Goal: Task Accomplishment & Management: Use online tool/utility

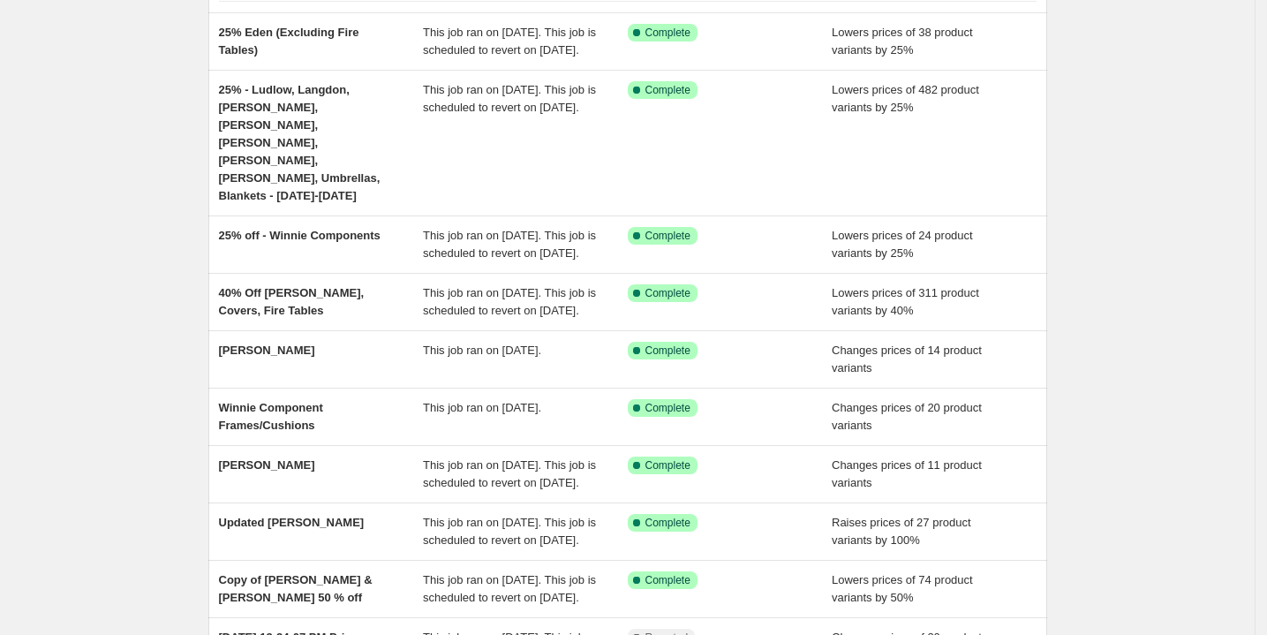
scroll to position [150, 0]
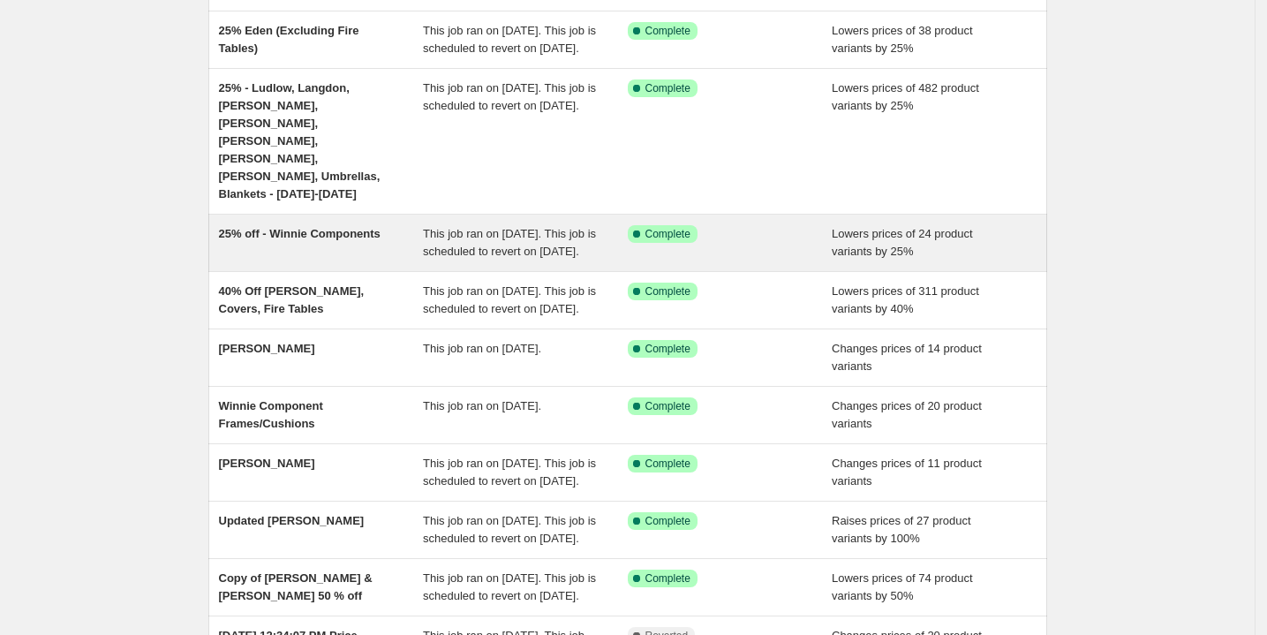
click at [313, 227] on span "25% off - Winnie Components" at bounding box center [300, 233] width 162 height 13
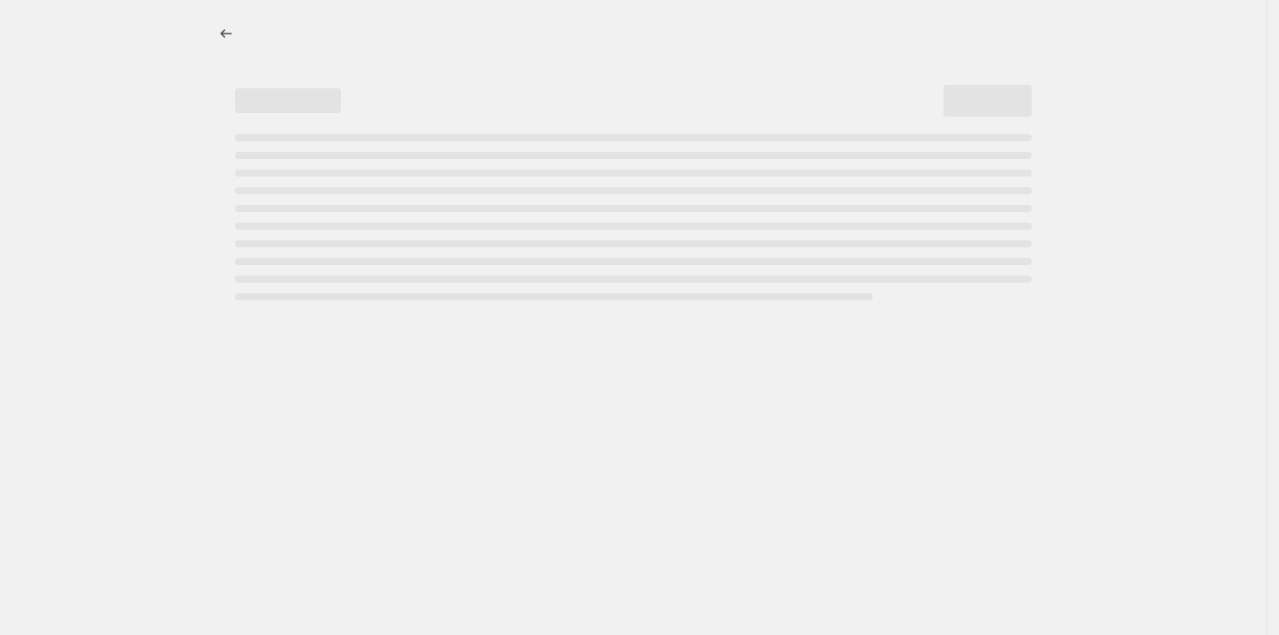
select select "percentage"
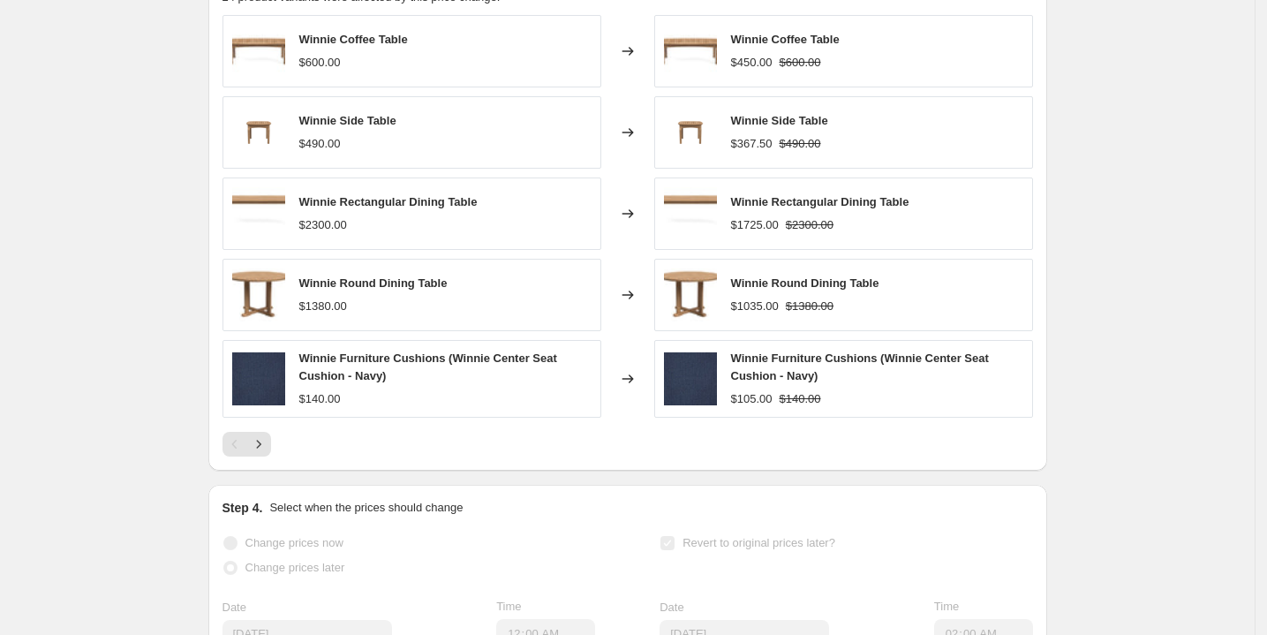
scroll to position [1590, 0]
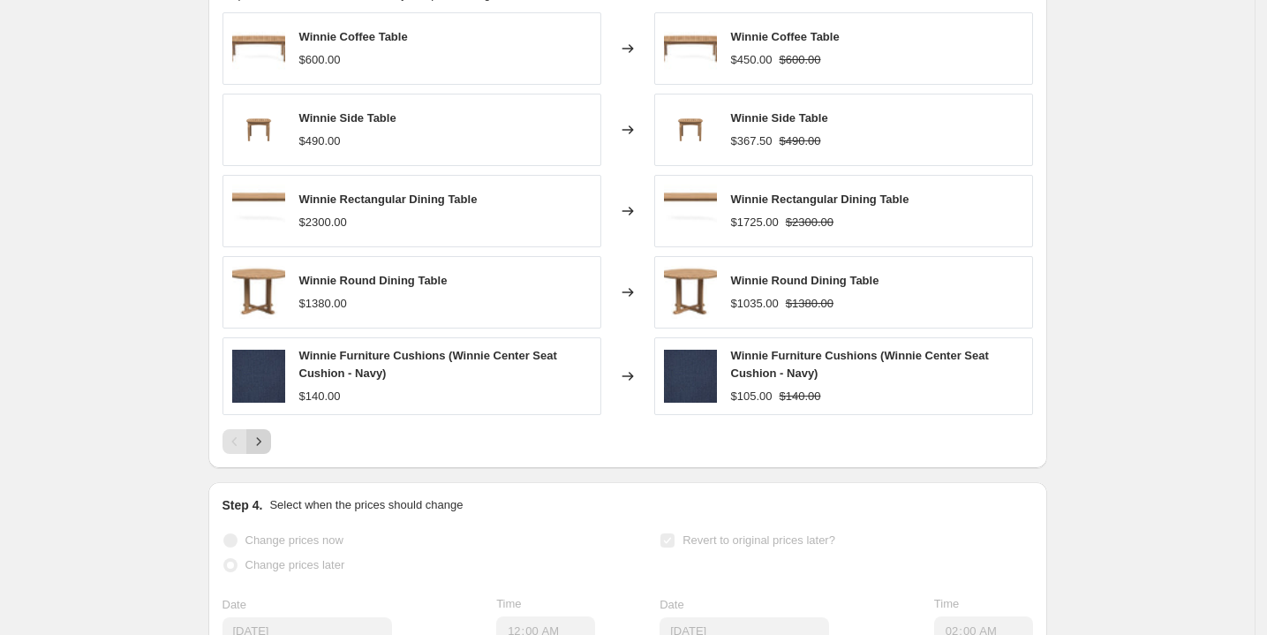
click at [261, 450] on icon "Next" at bounding box center [259, 442] width 18 height 18
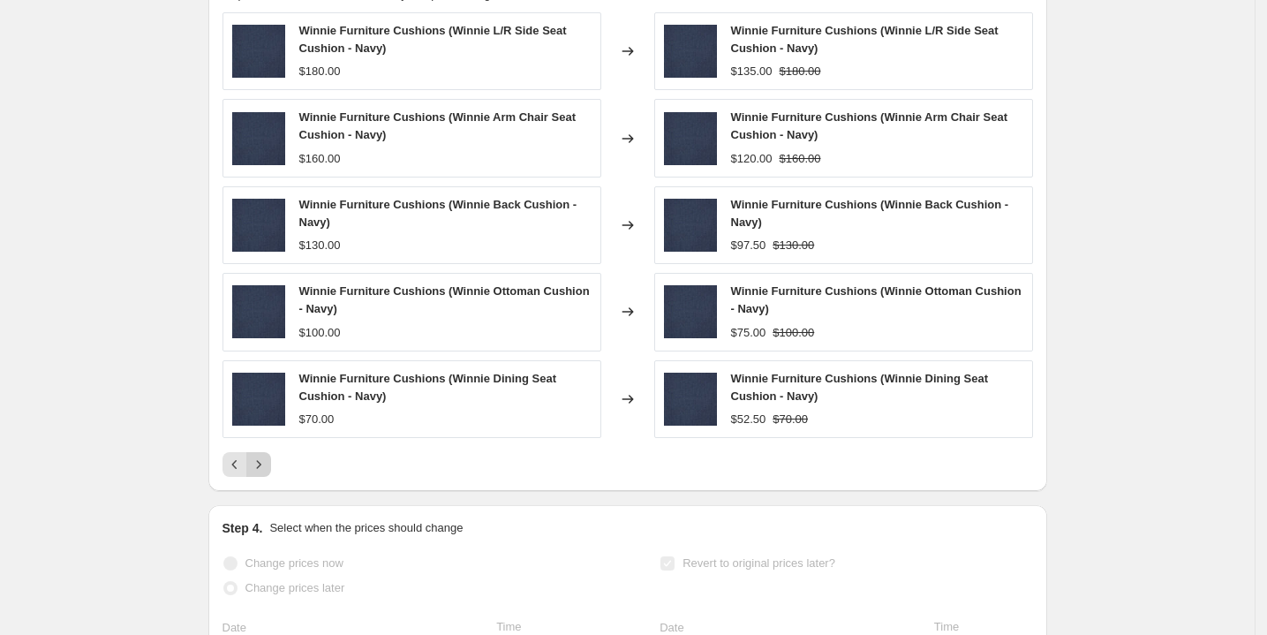
click at [264, 473] on icon "Next" at bounding box center [259, 465] width 18 height 18
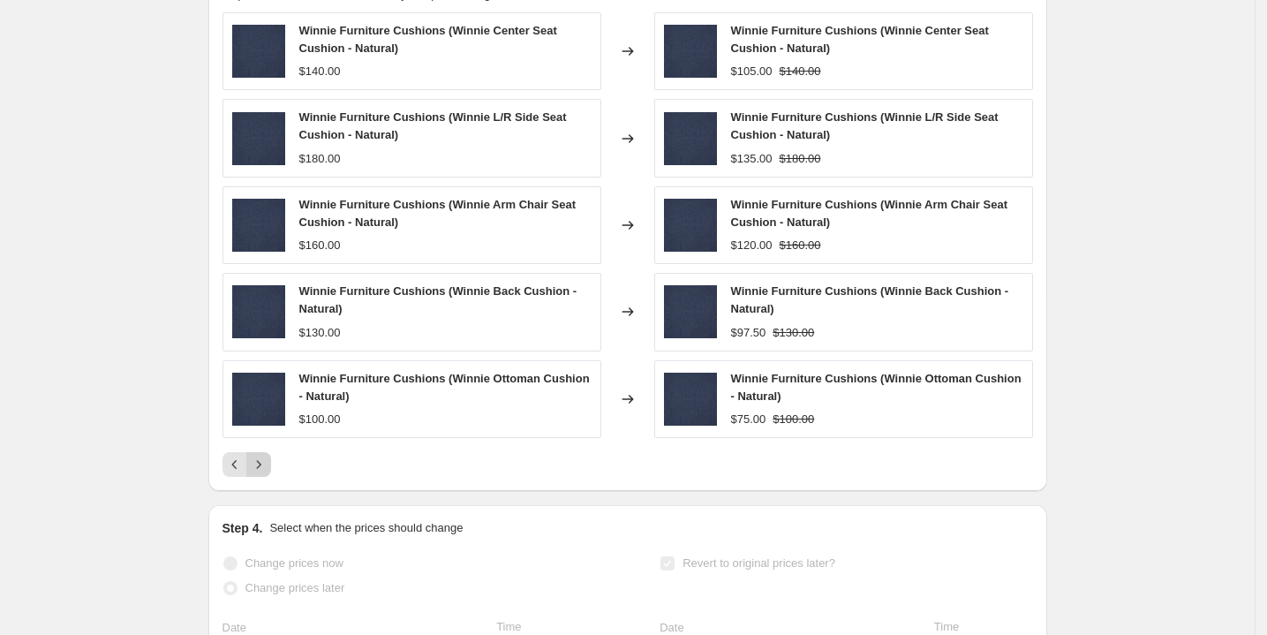
click at [264, 473] on icon "Next" at bounding box center [259, 465] width 18 height 18
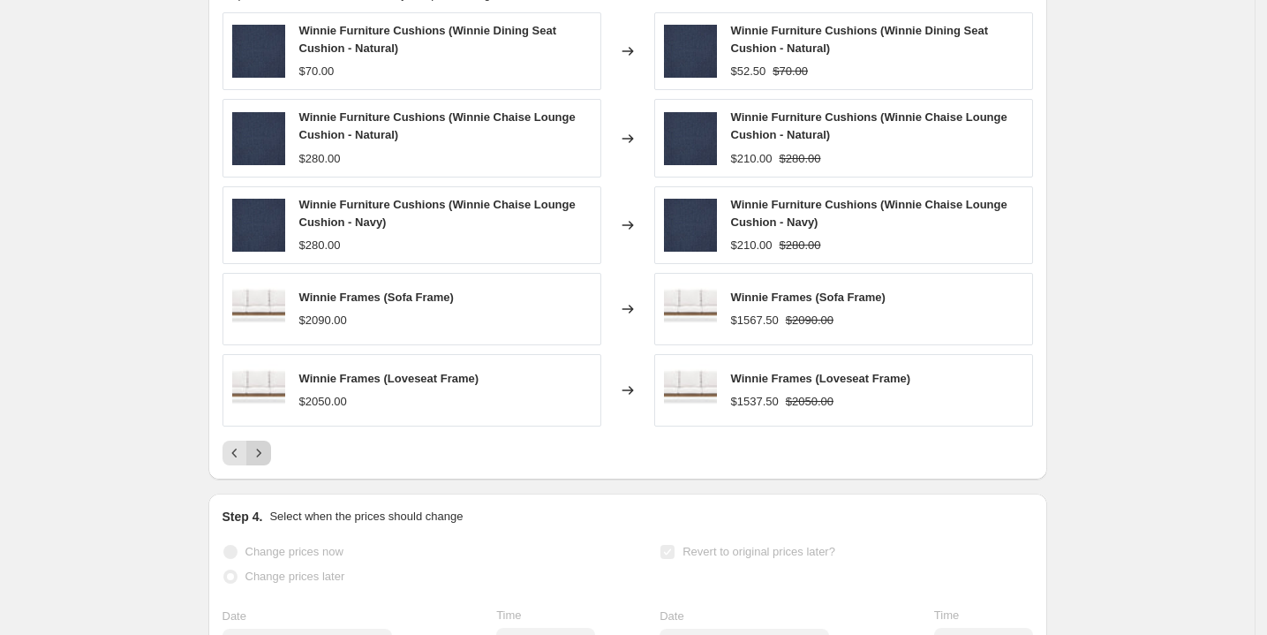
click at [261, 462] on icon "Next" at bounding box center [259, 453] width 18 height 18
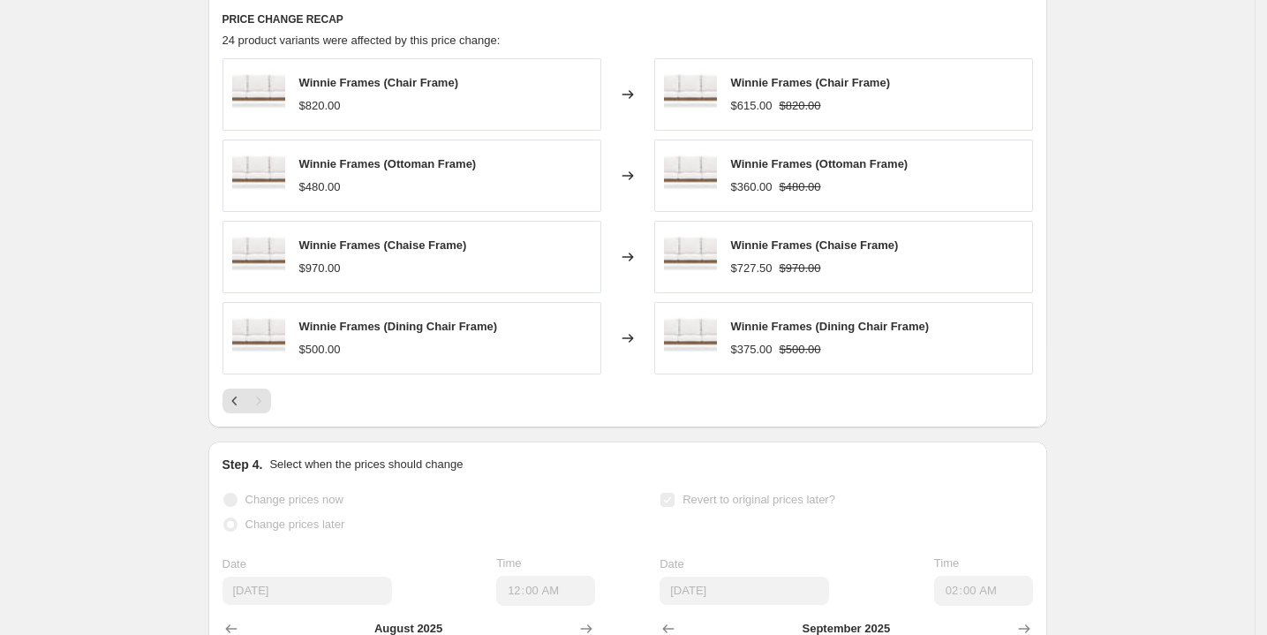
scroll to position [1540, 0]
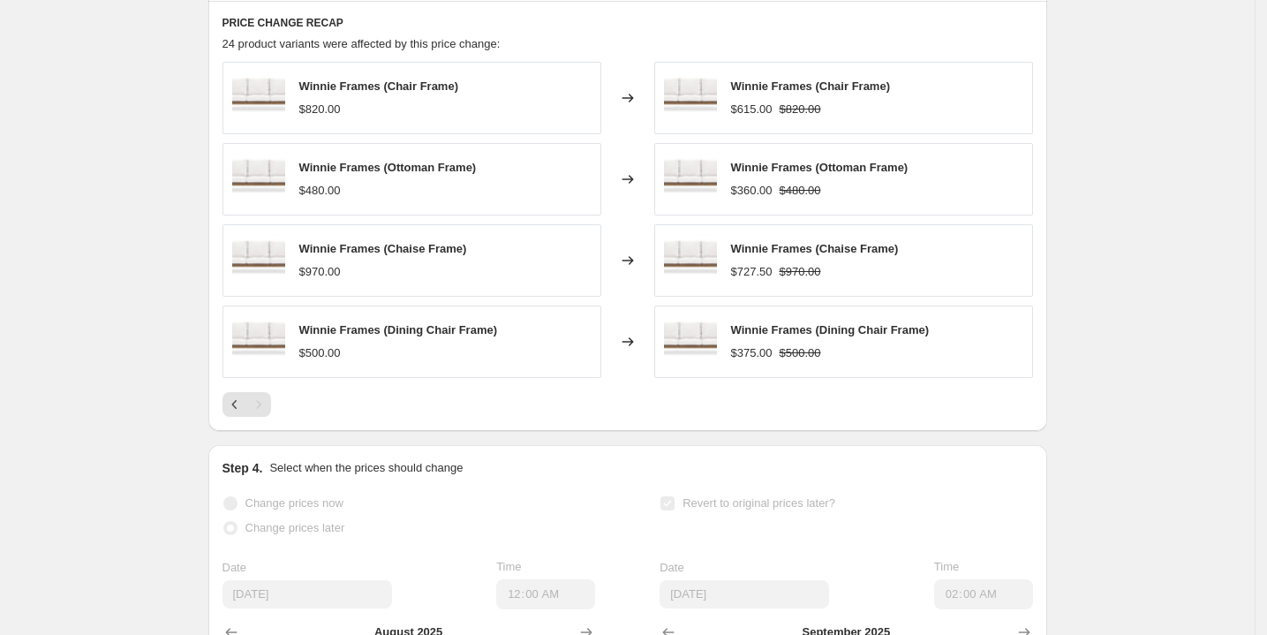
click at [261, 417] on div "Pagination" at bounding box center [258, 404] width 25 height 25
click at [233, 406] on div "Winnie Frames (Chair Frame) $820.00 Changed to Winnie Frames (Chair Frame) $615…" at bounding box center [628, 239] width 811 height 355
click at [237, 413] on icon "Previous" at bounding box center [235, 405] width 18 height 18
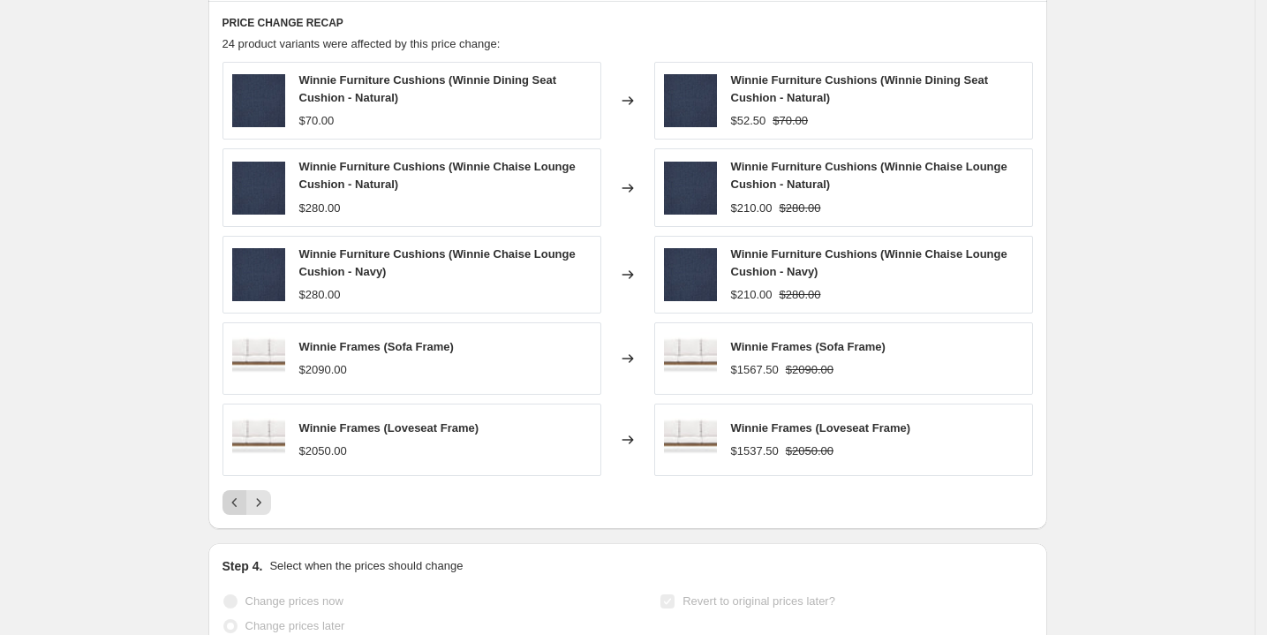
click at [232, 511] on icon "Previous" at bounding box center [235, 503] width 18 height 18
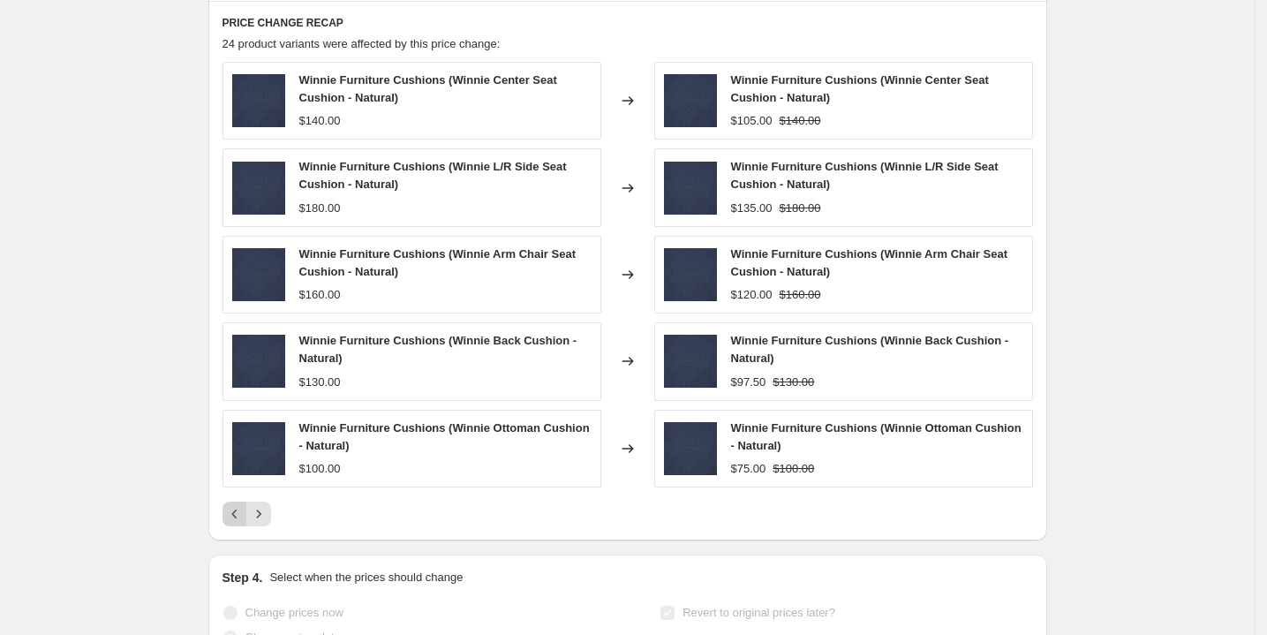
click at [232, 521] on button "Previous" at bounding box center [235, 514] width 25 height 25
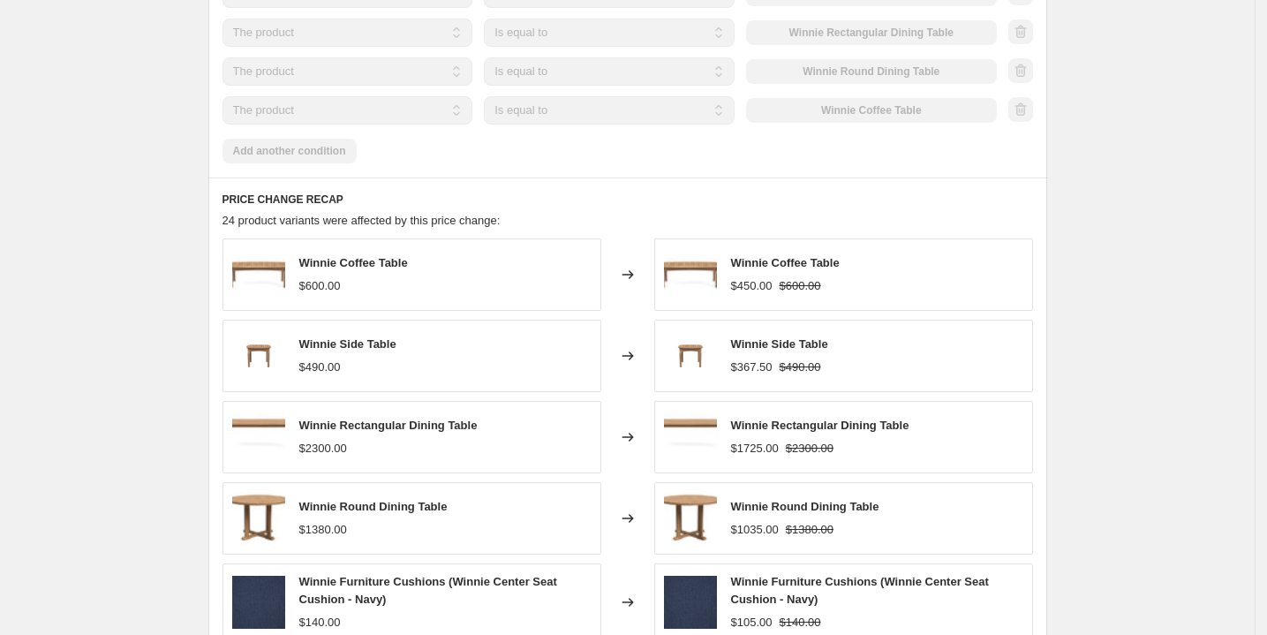
scroll to position [1480, 0]
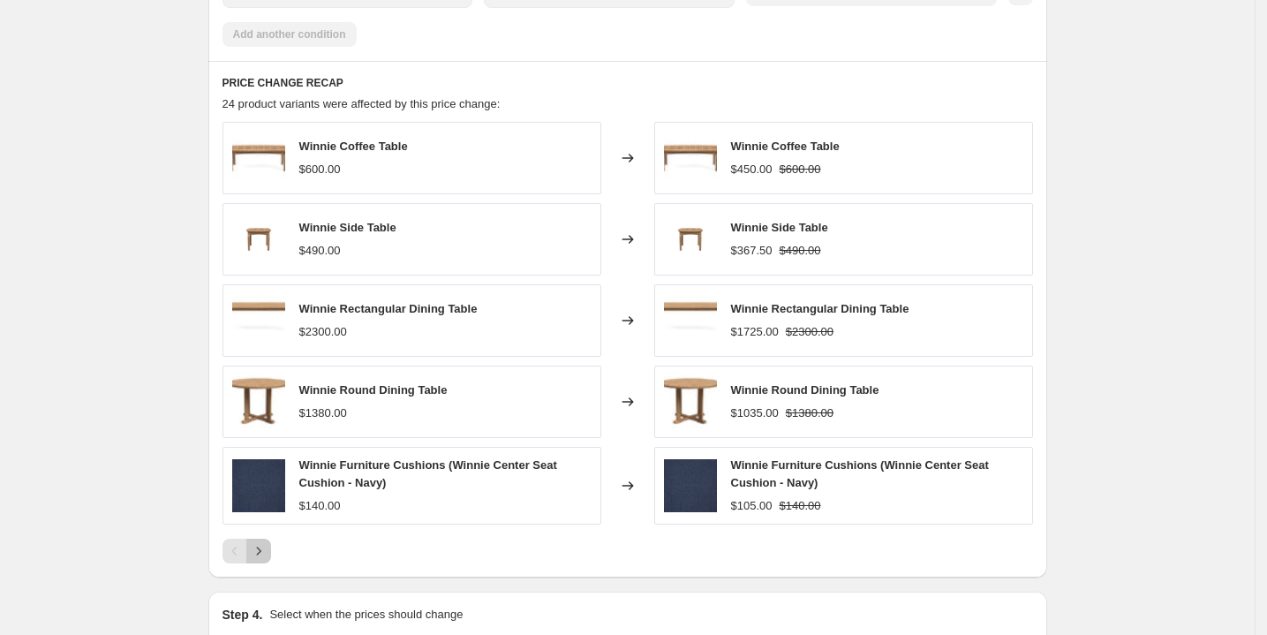
drag, startPoint x: 259, startPoint y: 576, endPoint x: 155, endPoint y: 471, distance: 147.4
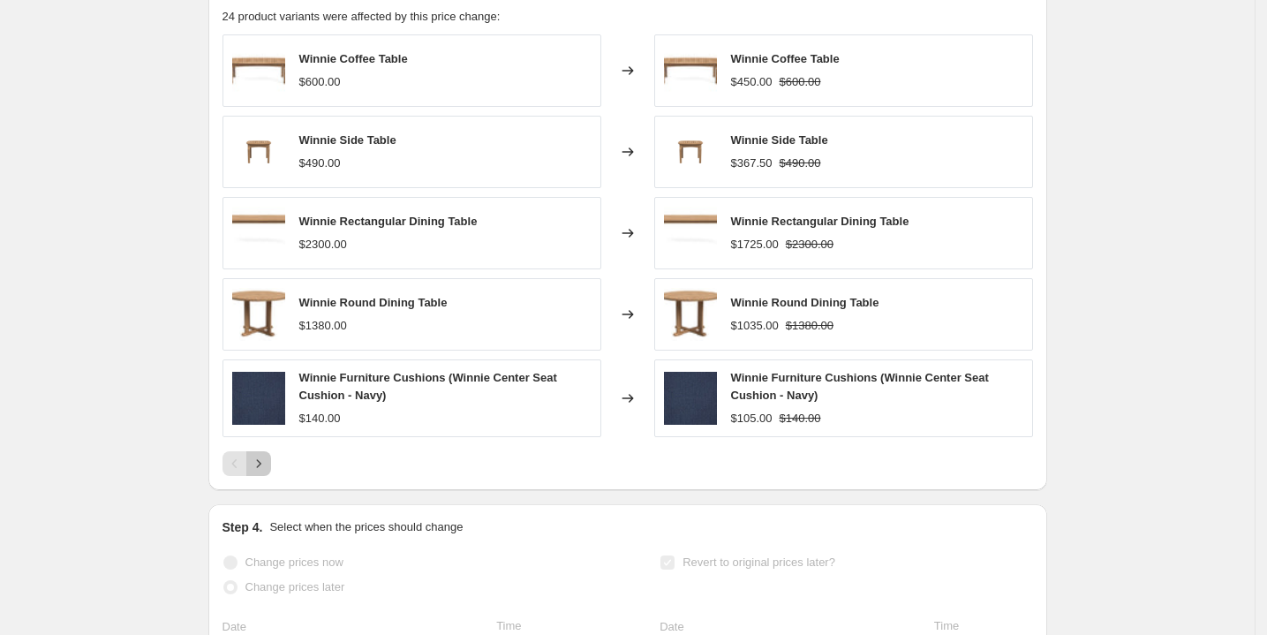
scroll to position [1568, 0]
click at [261, 472] on icon "Next" at bounding box center [259, 463] width 18 height 18
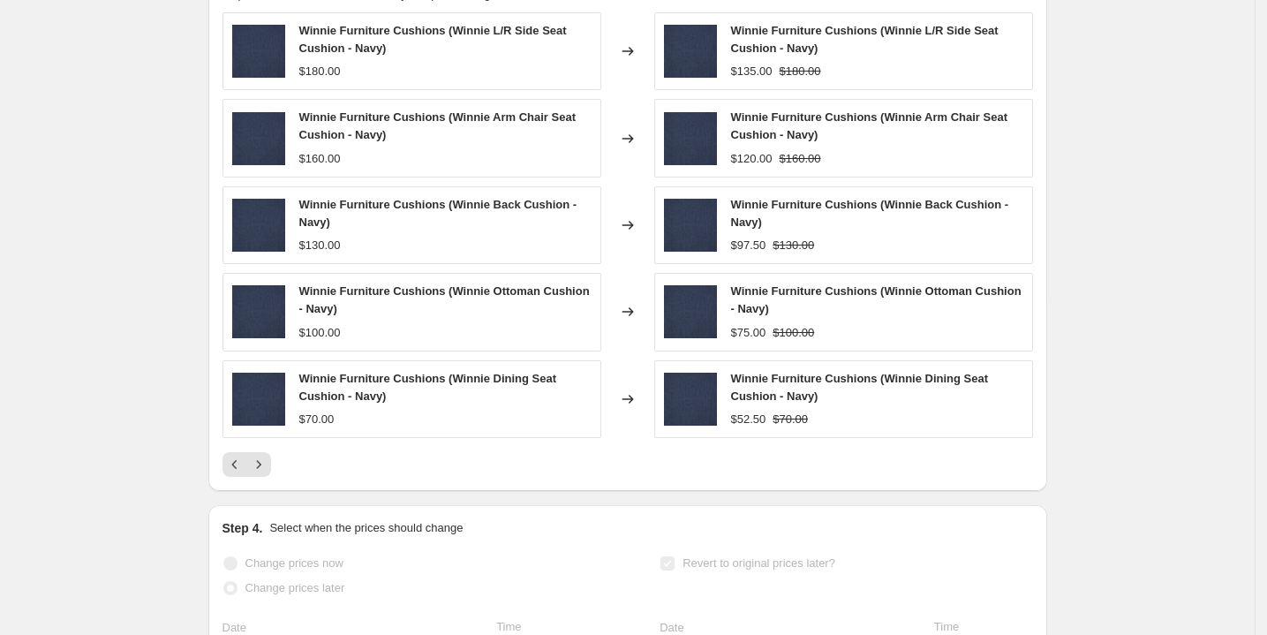
scroll to position [1591, 0]
click at [265, 472] on icon "Next" at bounding box center [259, 464] width 18 height 18
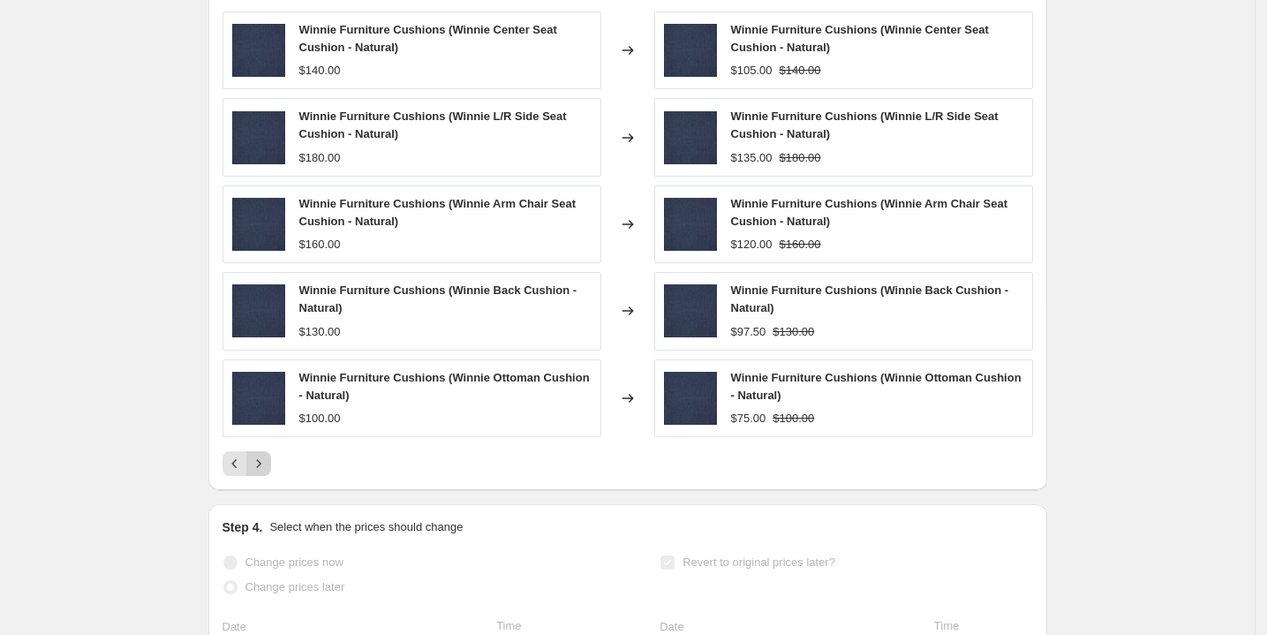
click at [263, 472] on icon "Next" at bounding box center [259, 464] width 18 height 18
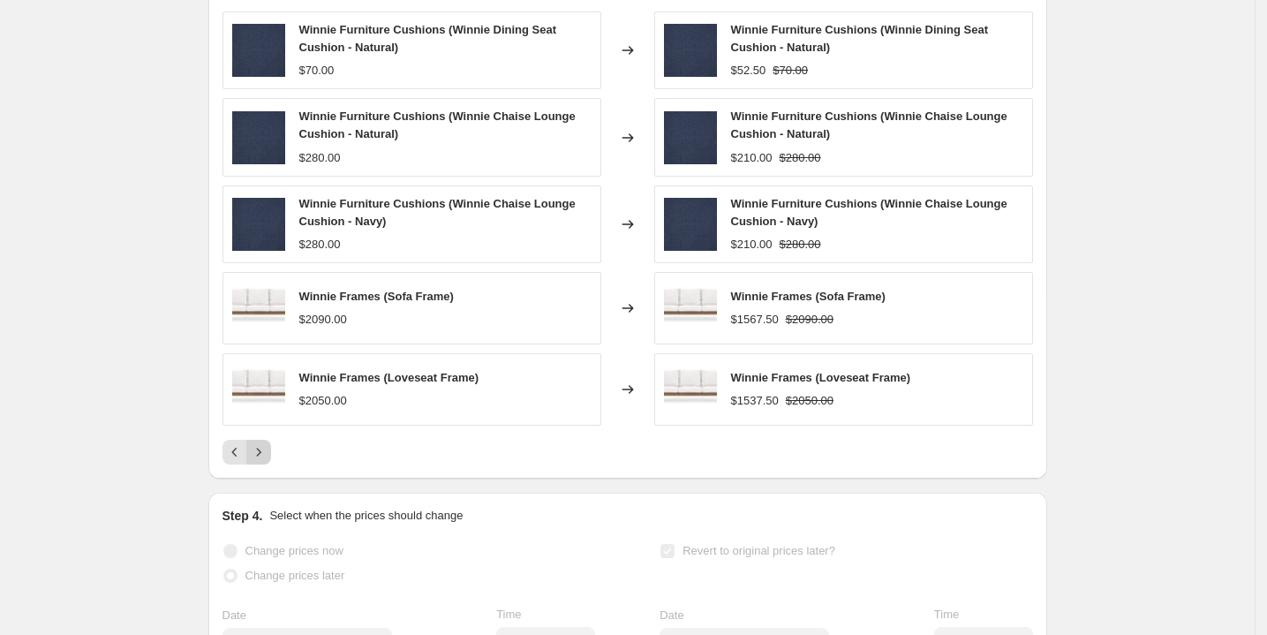
click at [263, 480] on div "PRICE CHANGE RECAP 24 product variants were affected by this price change: Winn…" at bounding box center [627, 215] width 839 height 529
click at [260, 461] on icon "Next" at bounding box center [259, 452] width 18 height 18
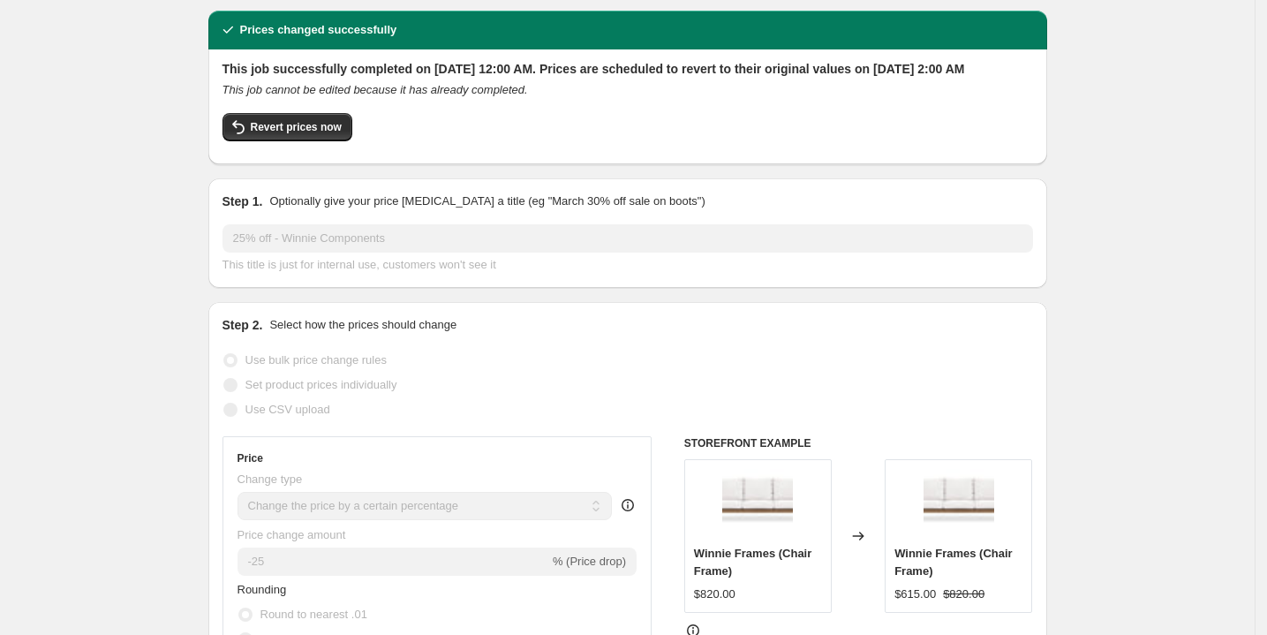
scroll to position [0, 0]
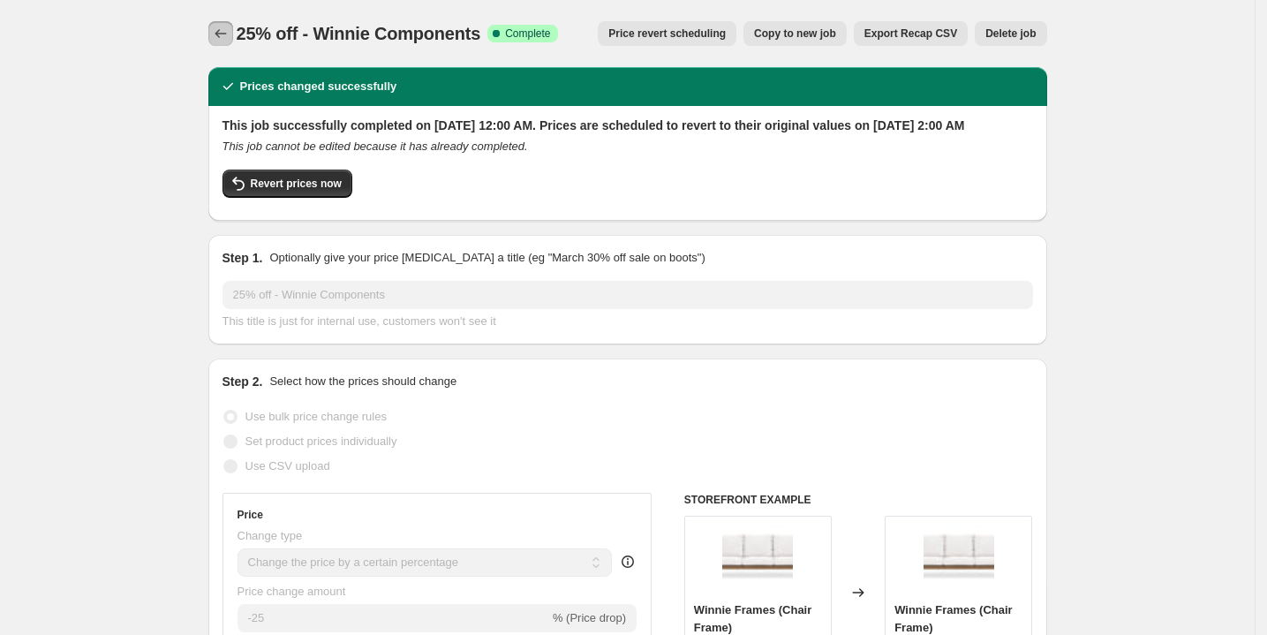
click at [224, 32] on icon "Price change jobs" at bounding box center [221, 34] width 18 height 18
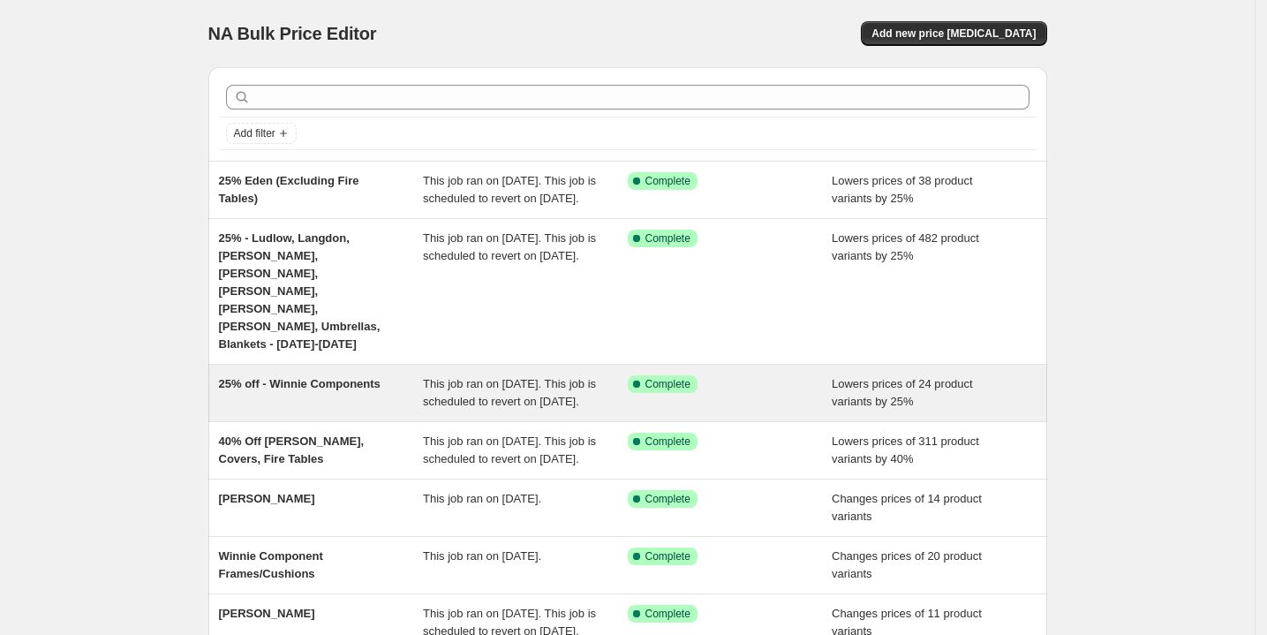
click at [283, 375] on div "25% off - Winnie Components" at bounding box center [321, 392] width 205 height 35
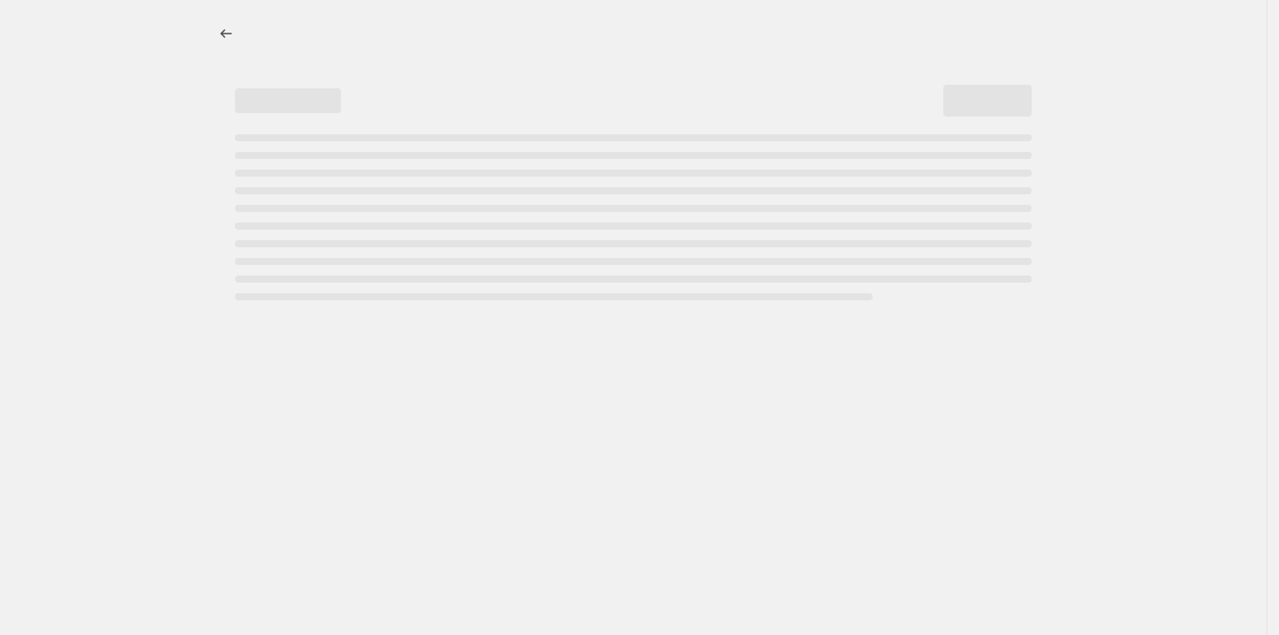
select select "percentage"
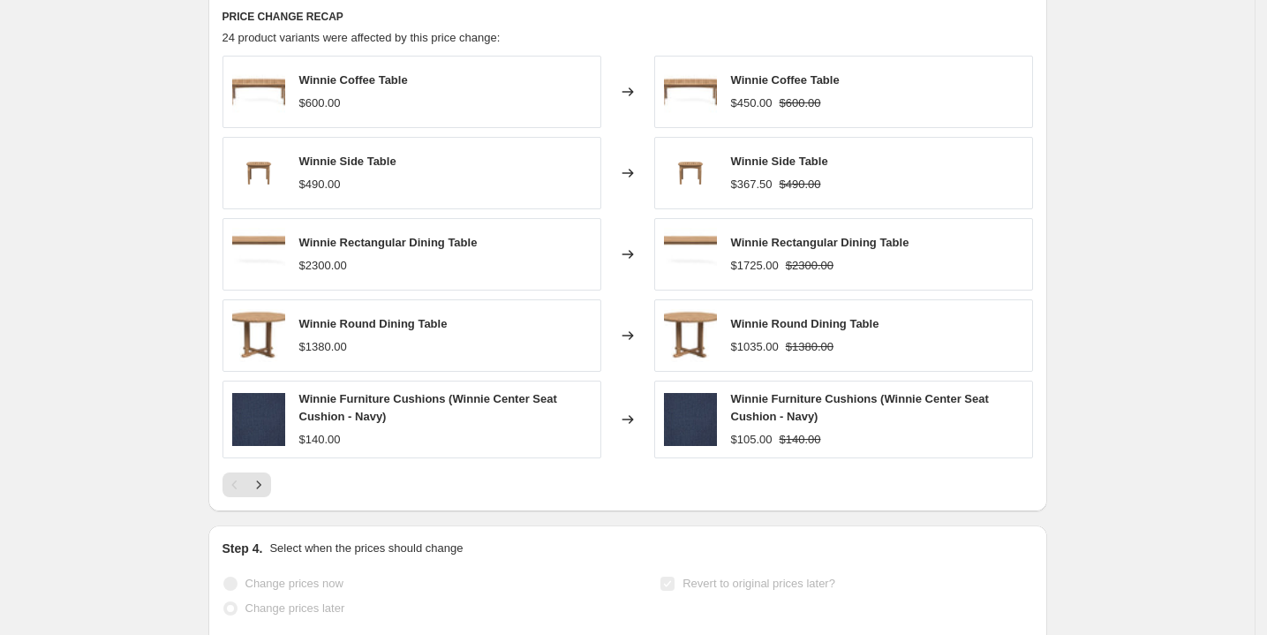
scroll to position [1558, 0]
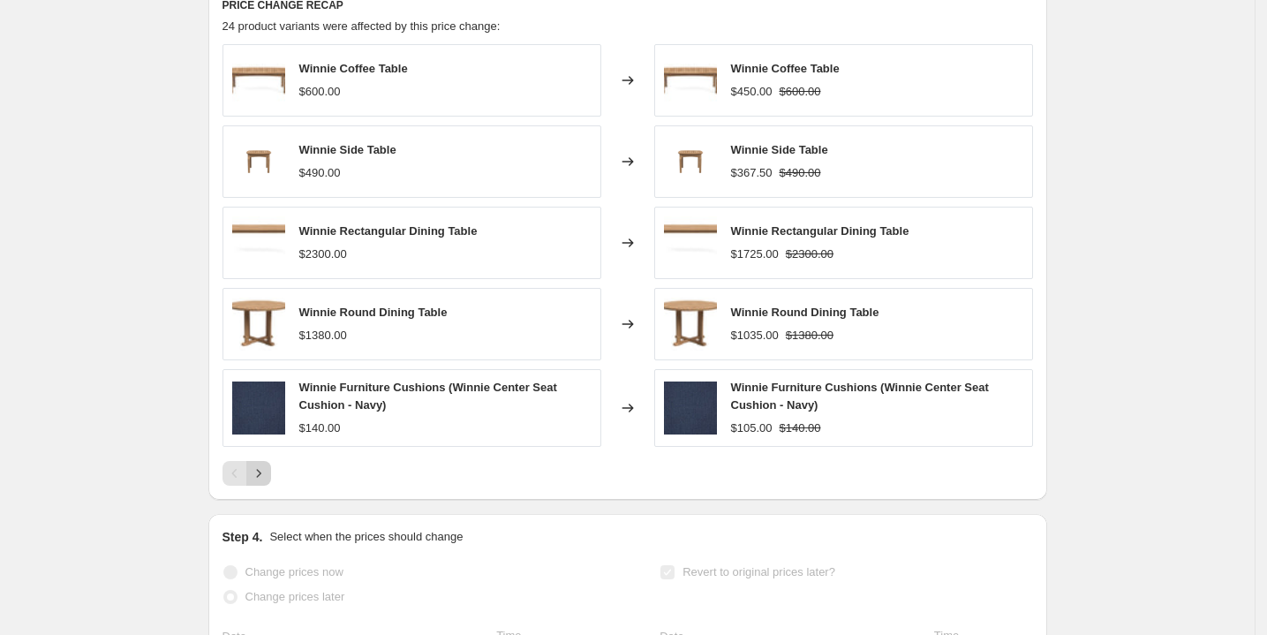
click at [261, 482] on icon "Next" at bounding box center [259, 474] width 18 height 18
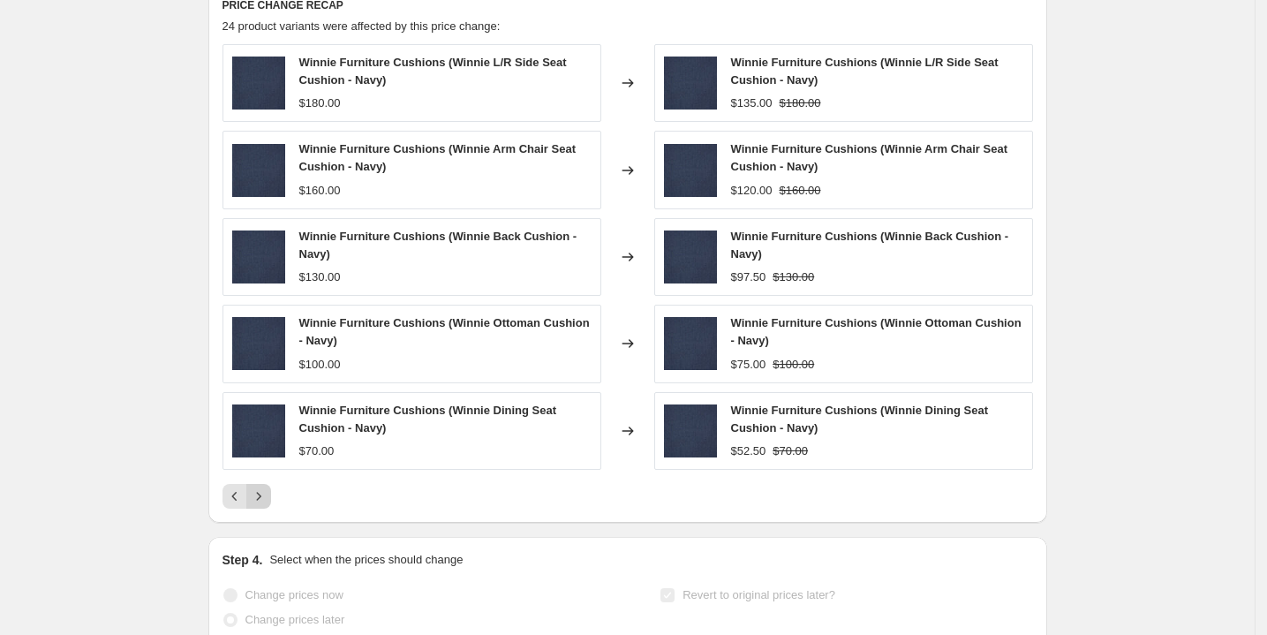
click at [261, 487] on div "Winnie Furniture Cushions (Winnie L/R Side Seat Cushion - Navy) $180.00 Changed…" at bounding box center [628, 276] width 811 height 465
click at [261, 505] on icon "Next" at bounding box center [259, 496] width 18 height 18
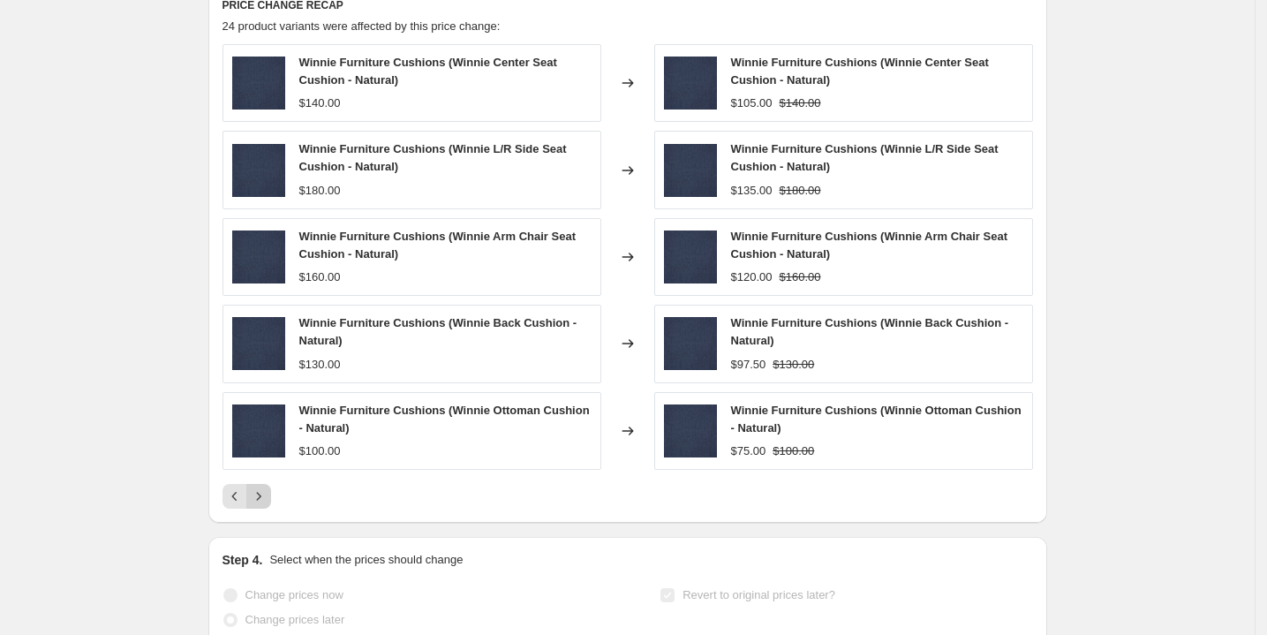
click at [264, 505] on icon "Next" at bounding box center [259, 496] width 18 height 18
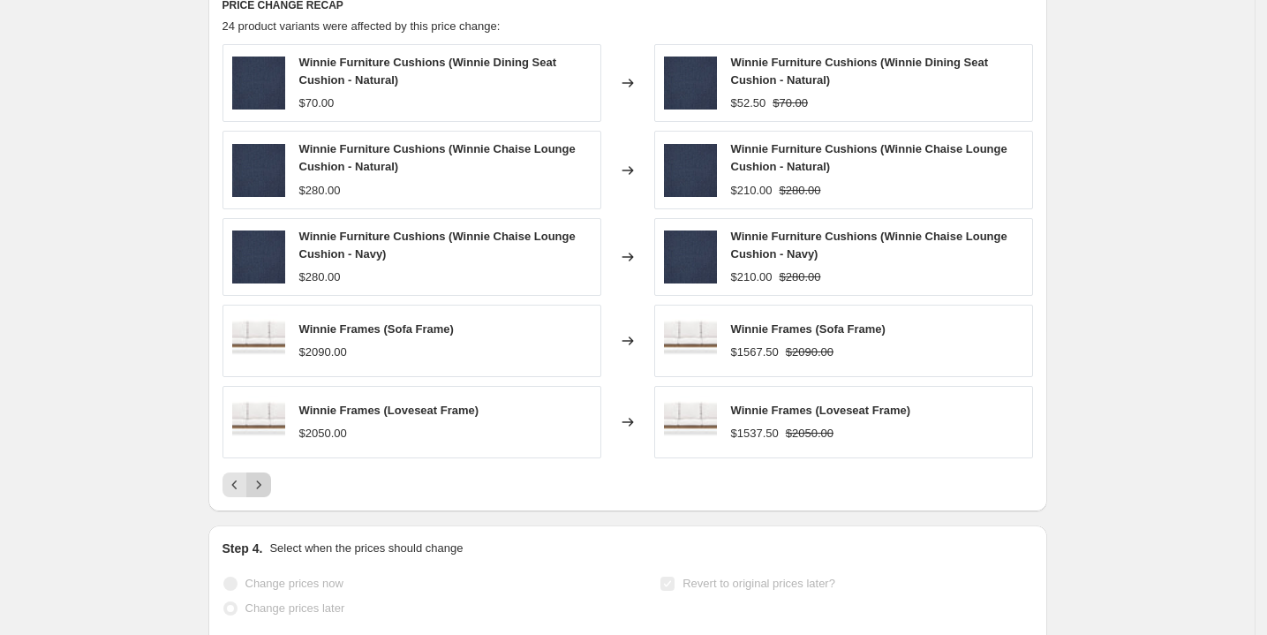
click at [268, 494] on icon "Next" at bounding box center [259, 485] width 18 height 18
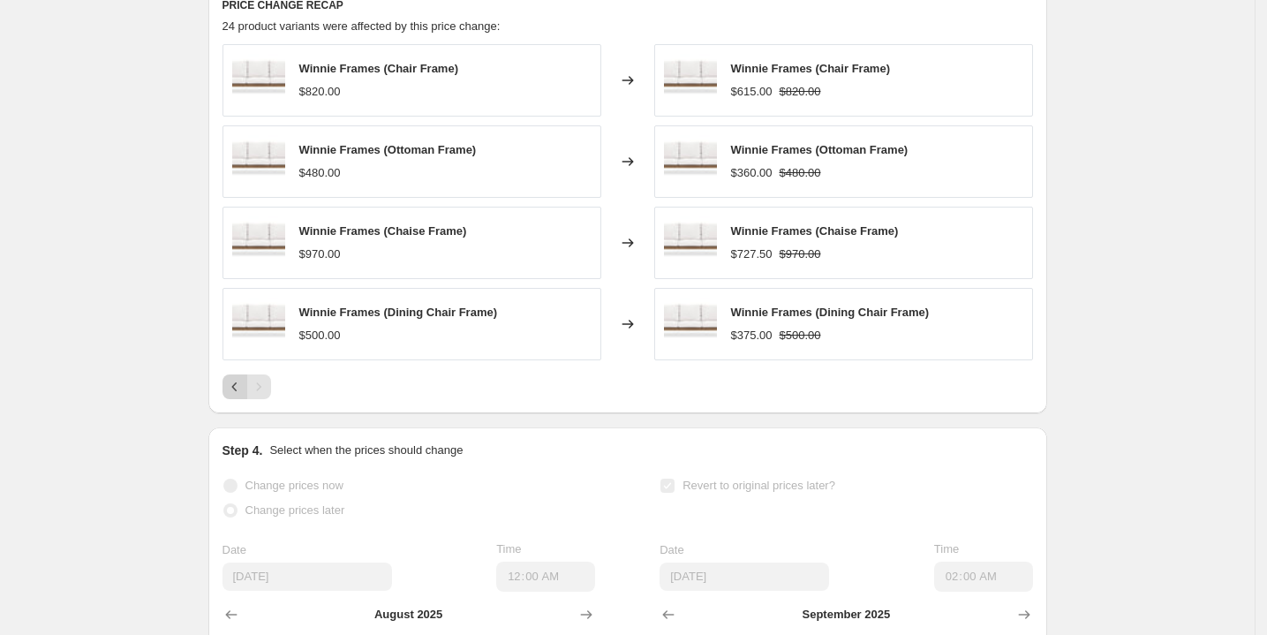
click at [240, 396] on icon "Previous" at bounding box center [235, 387] width 18 height 18
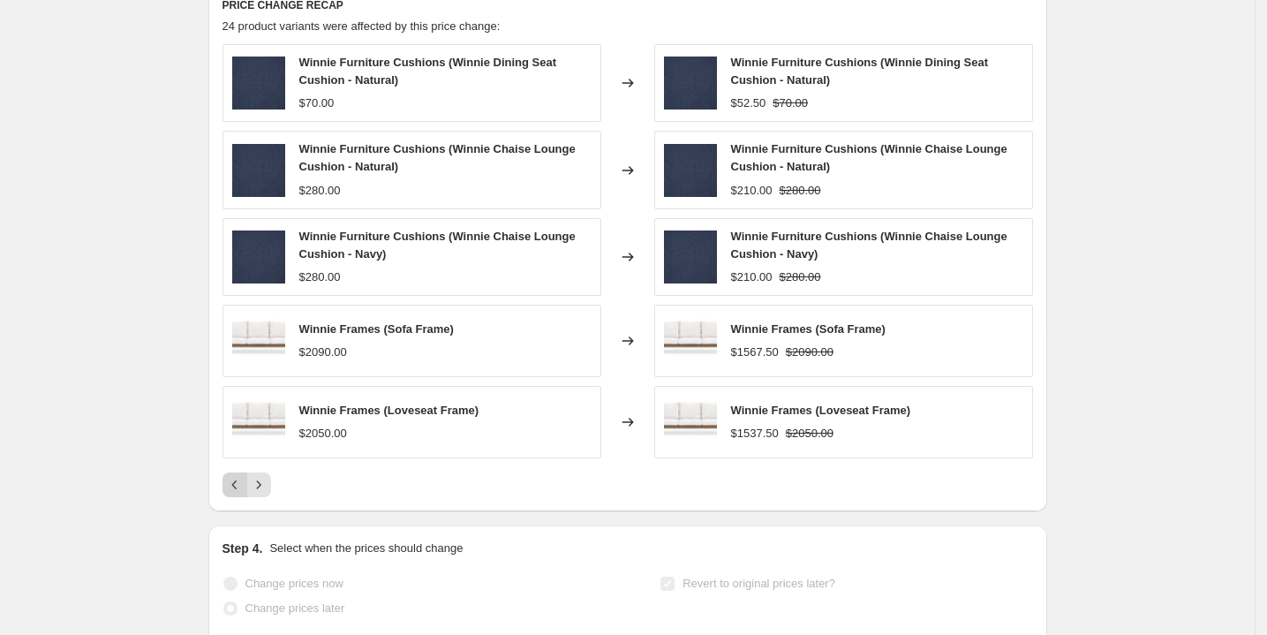
click at [238, 494] on icon "Previous" at bounding box center [235, 485] width 18 height 18
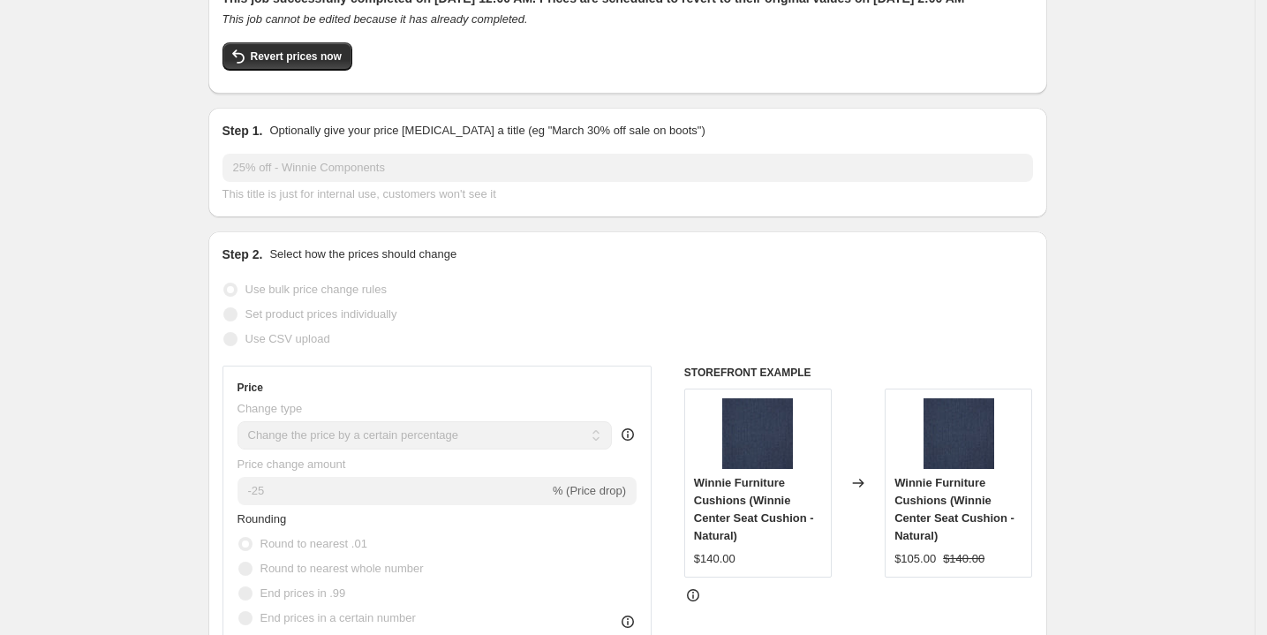
scroll to position [0, 0]
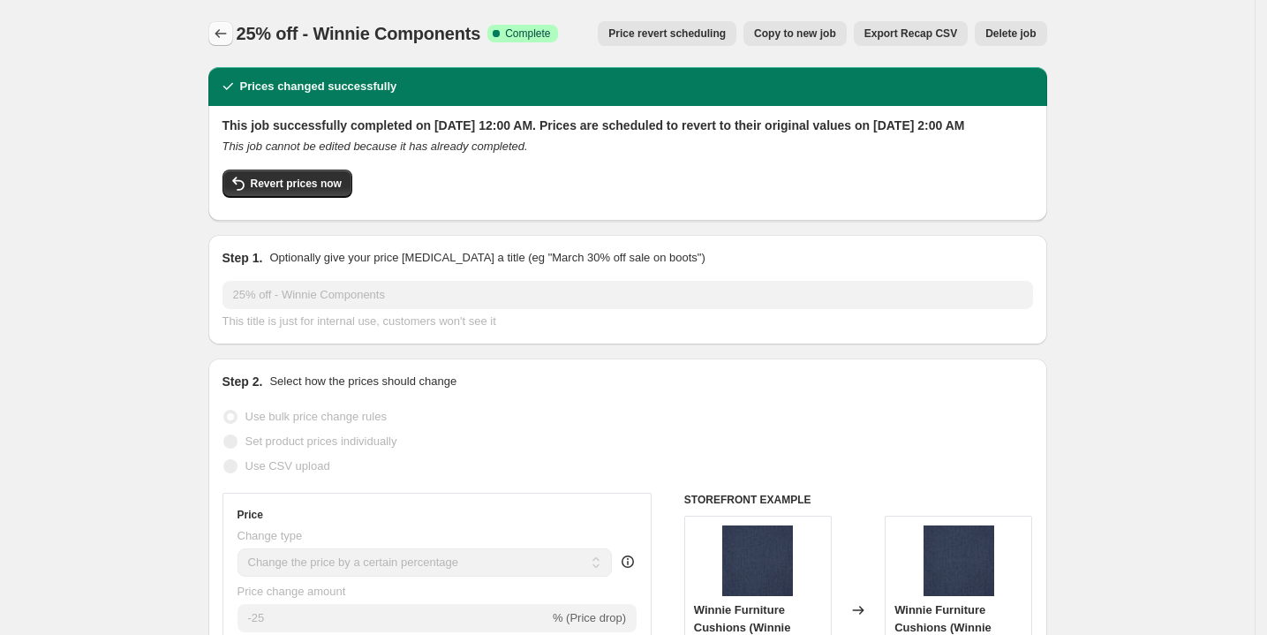
click at [228, 36] on icon "Price change jobs" at bounding box center [221, 34] width 18 height 18
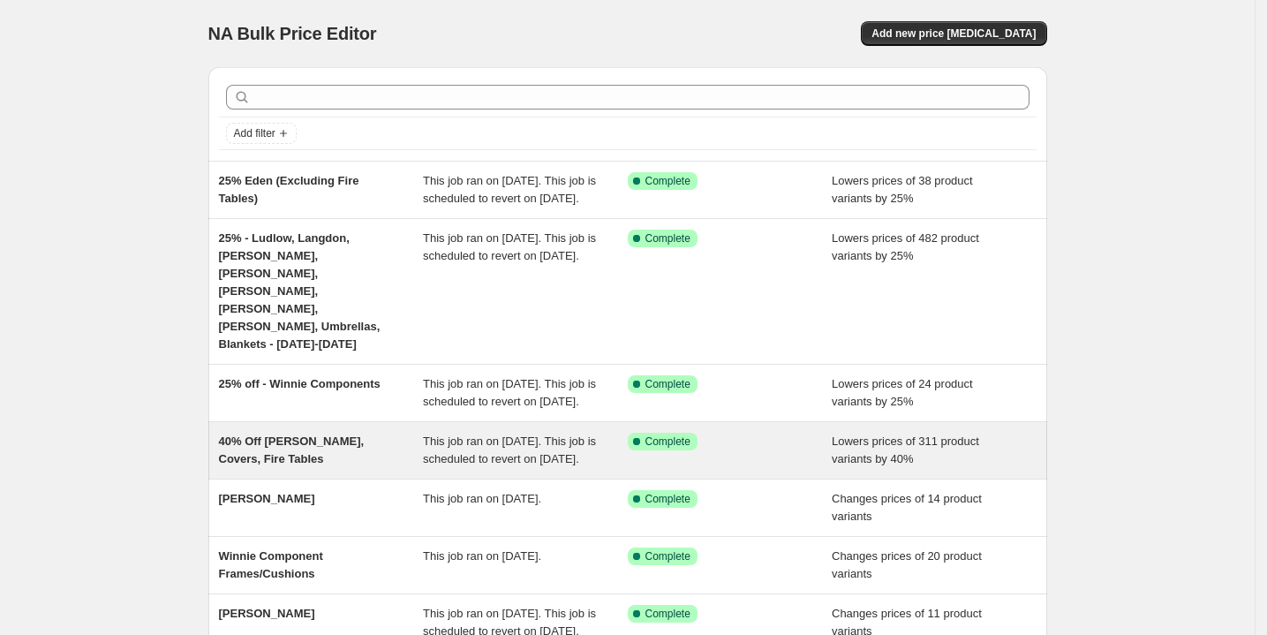
click at [315, 444] on div "40% Off [PERSON_NAME], Covers, Fire Tables" at bounding box center [321, 450] width 205 height 35
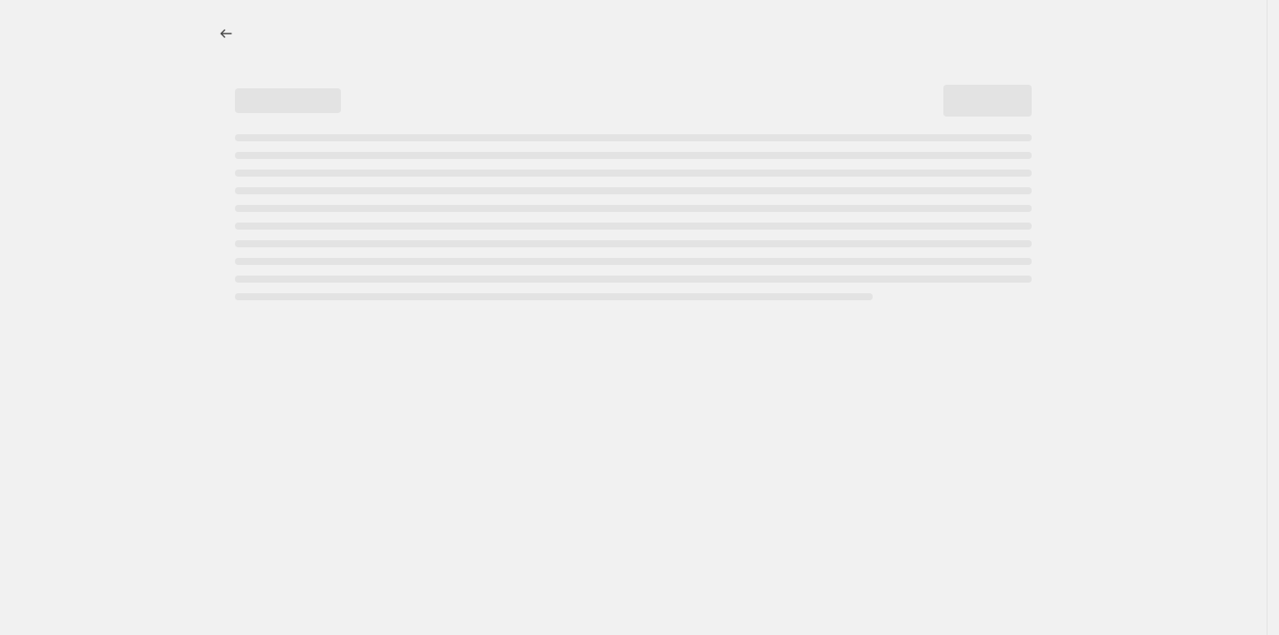
select select "percentage"
select select "collection"
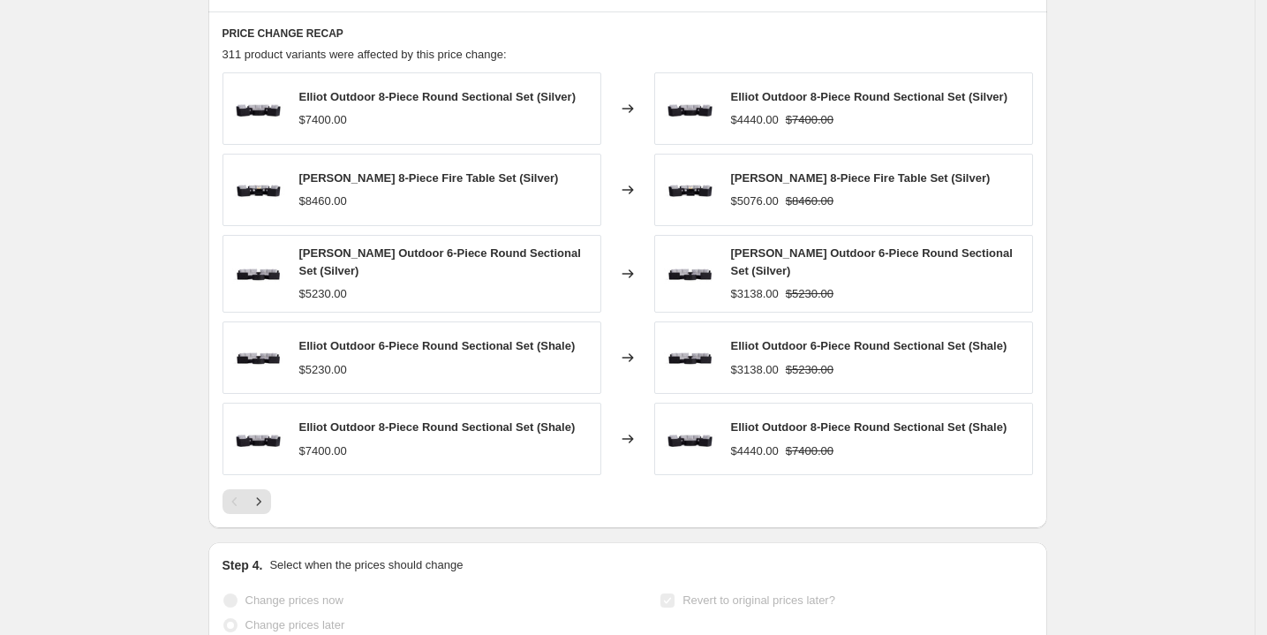
scroll to position [1582, 0]
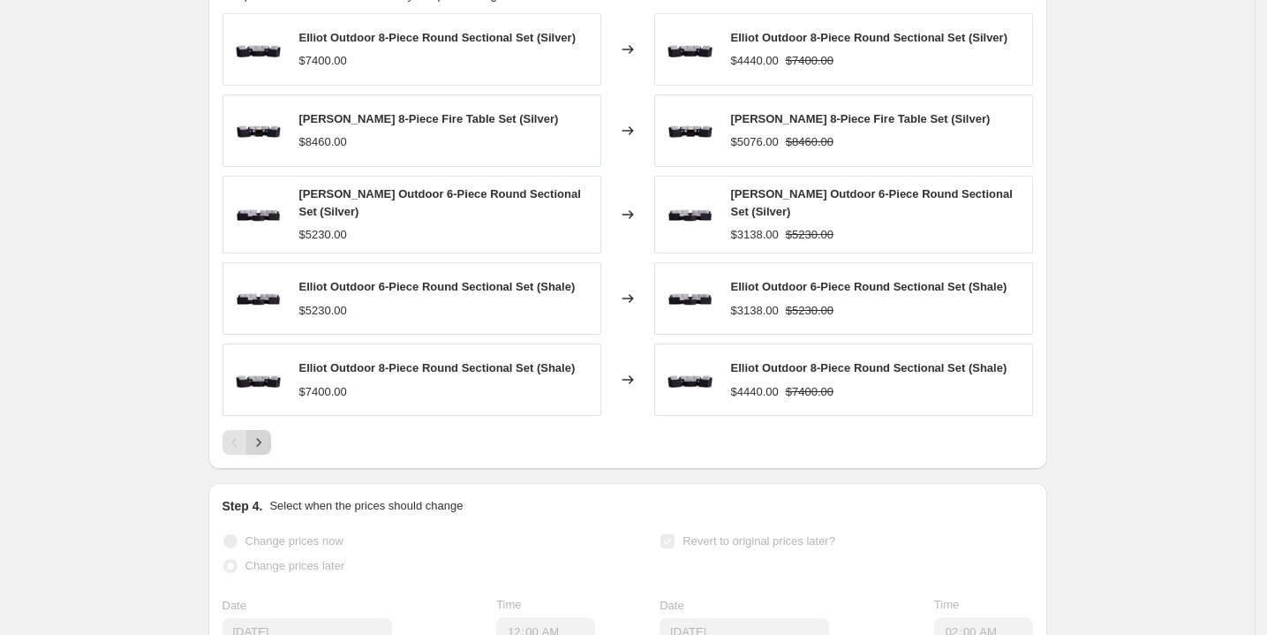
click at [268, 434] on icon "Next" at bounding box center [259, 443] width 18 height 18
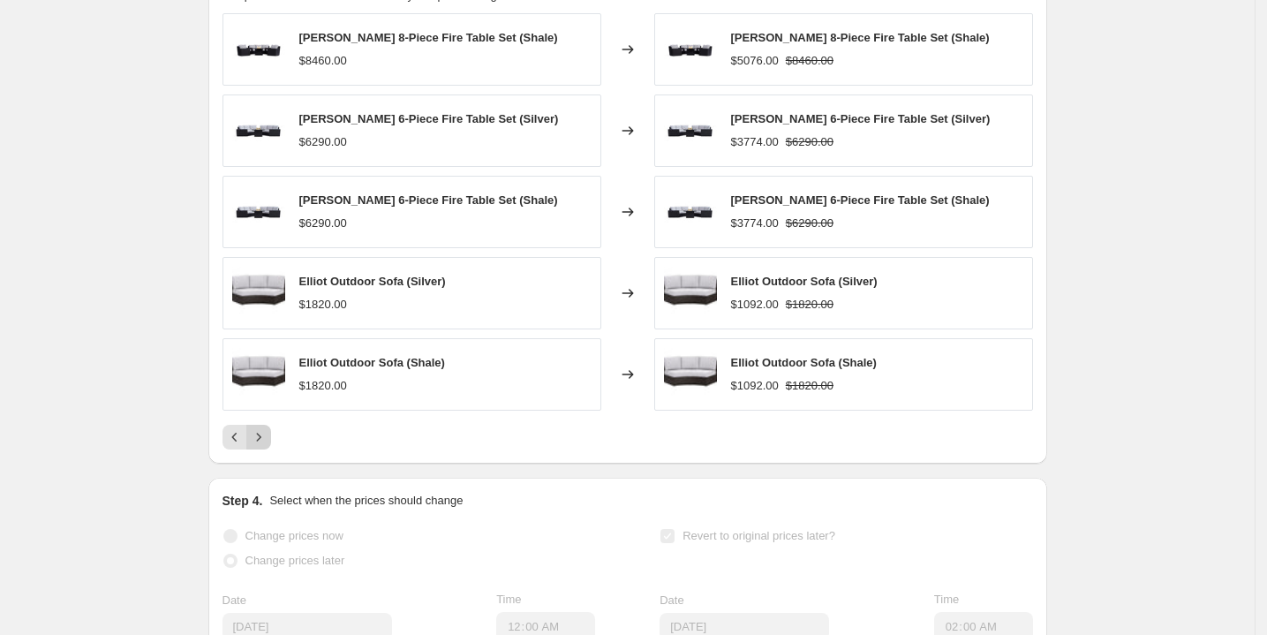
click at [268, 428] on icon "Next" at bounding box center [259, 437] width 18 height 18
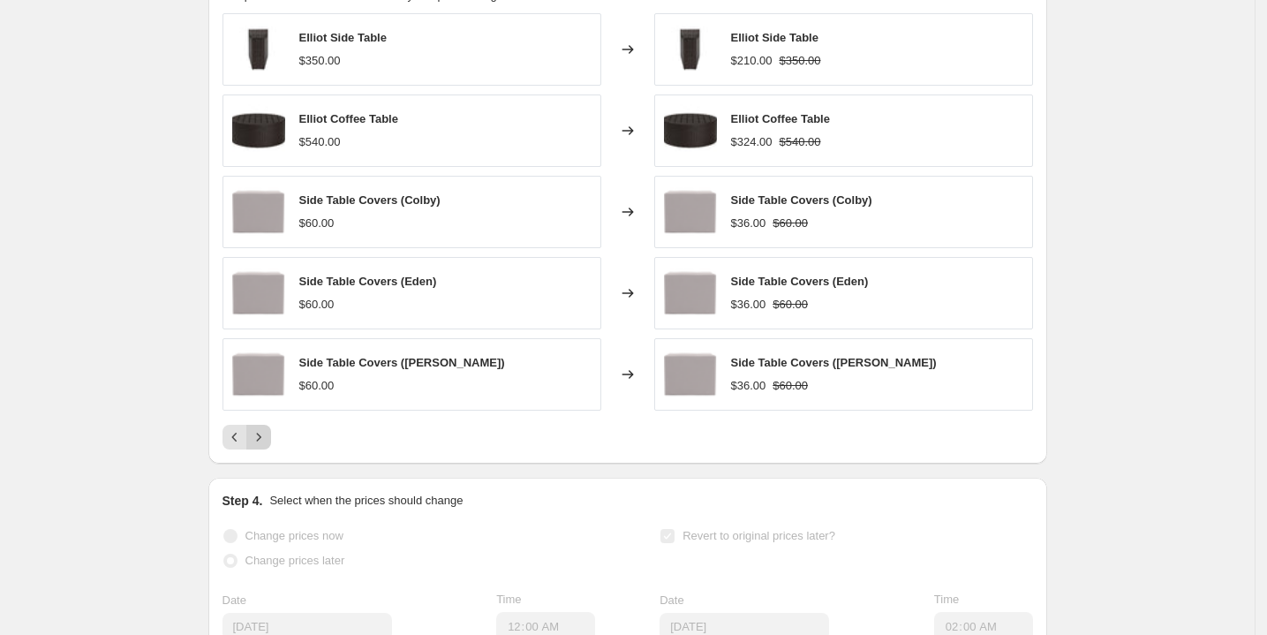
click at [268, 428] on icon "Next" at bounding box center [259, 437] width 18 height 18
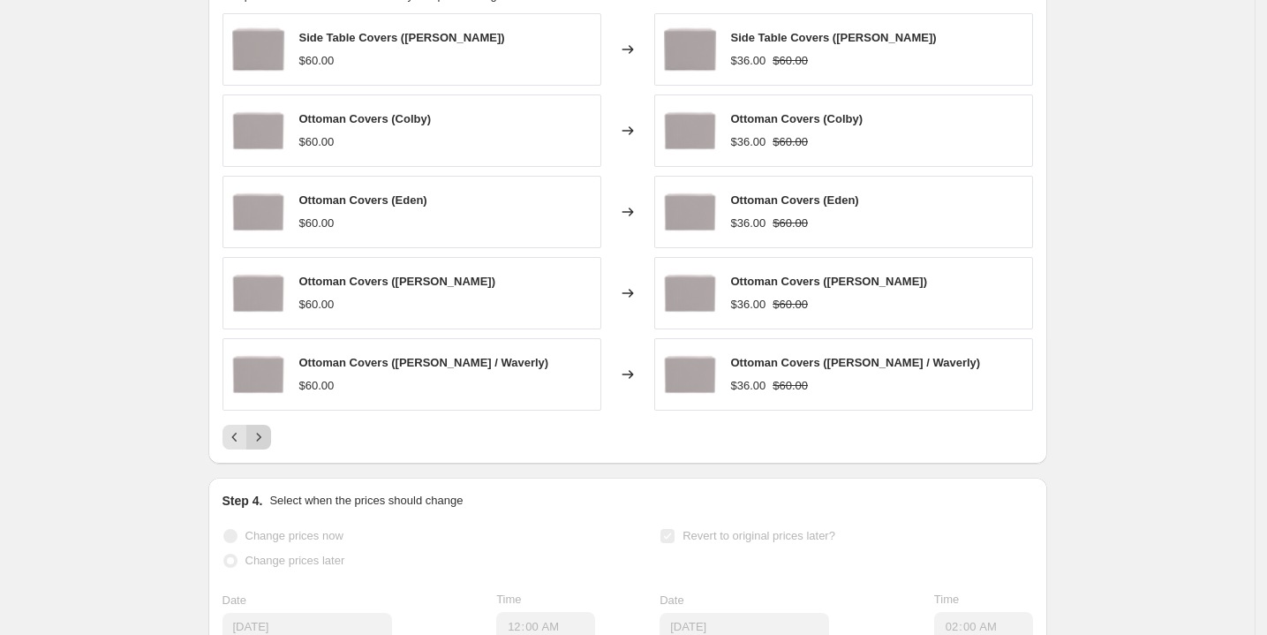
click at [268, 428] on icon "Next" at bounding box center [259, 437] width 18 height 18
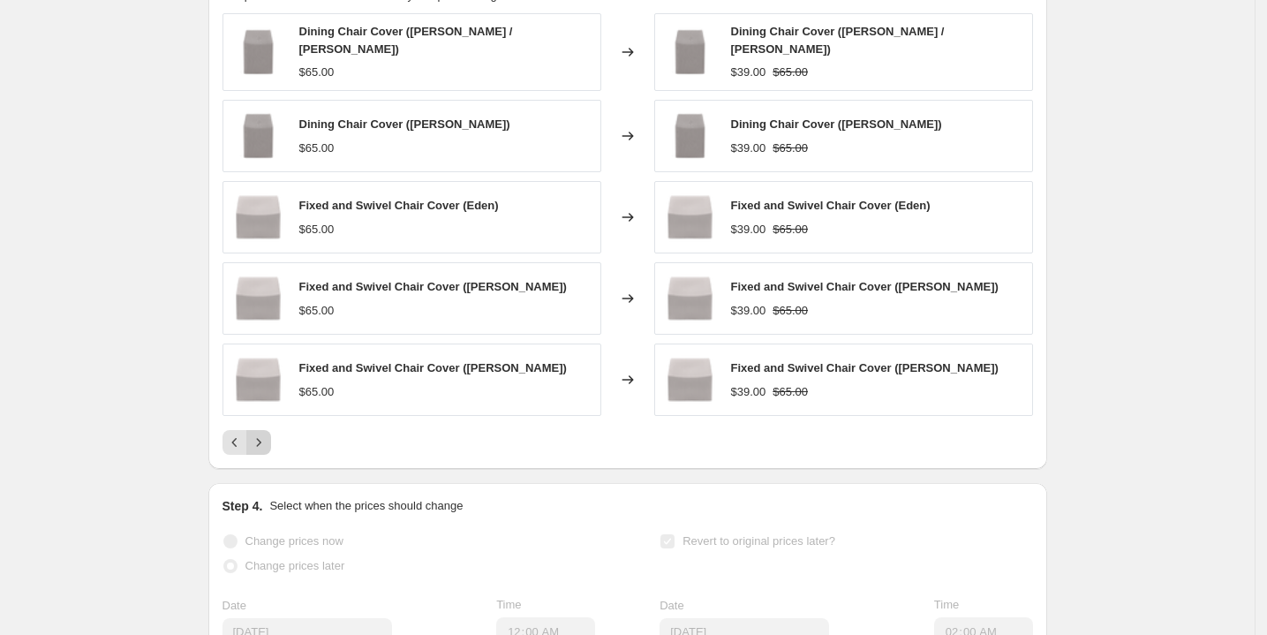
click at [268, 434] on icon "Next" at bounding box center [259, 443] width 18 height 18
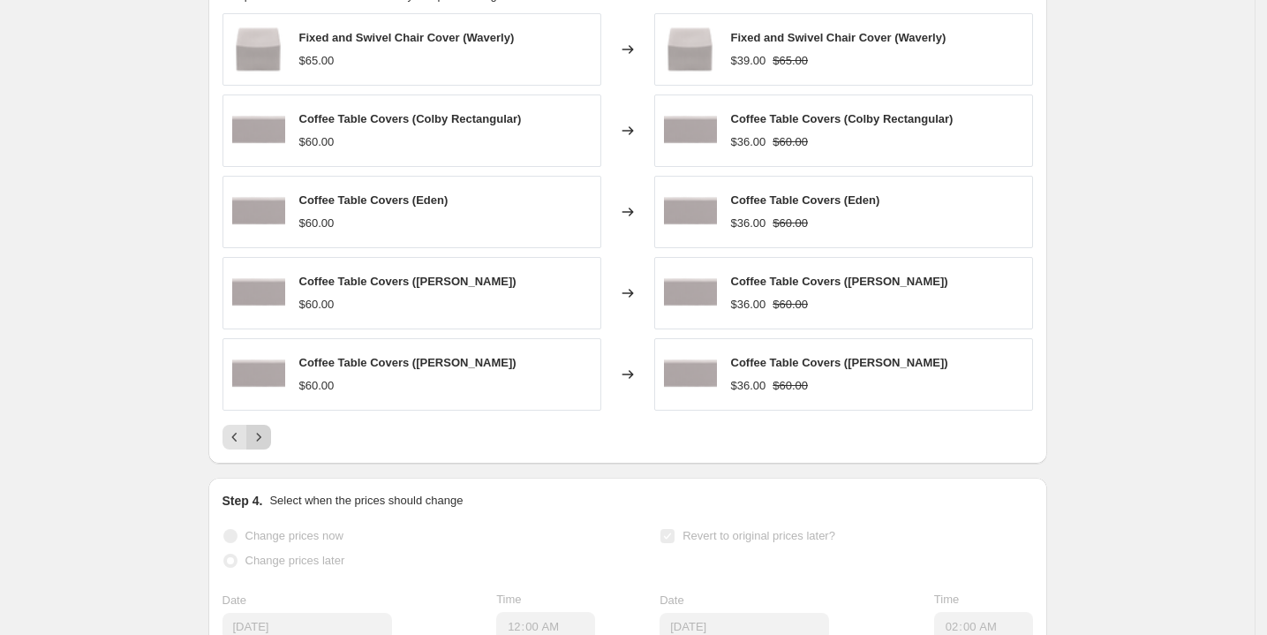
click at [268, 428] on icon "Next" at bounding box center [259, 437] width 18 height 18
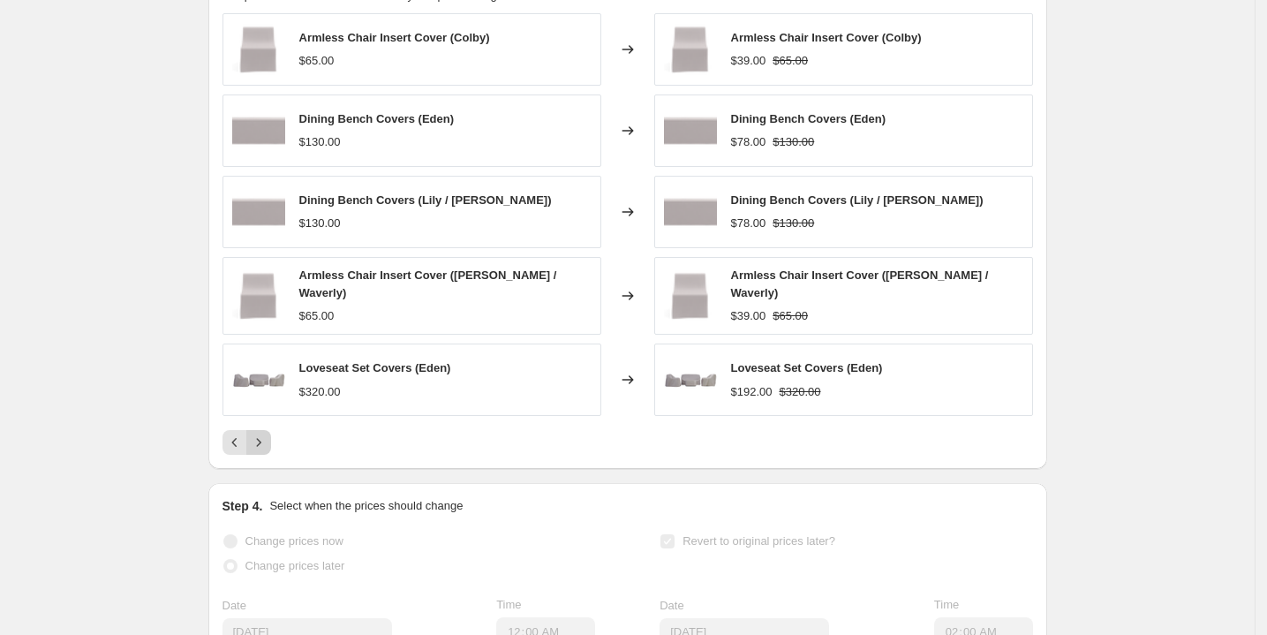
click at [268, 434] on icon "Next" at bounding box center [259, 443] width 18 height 18
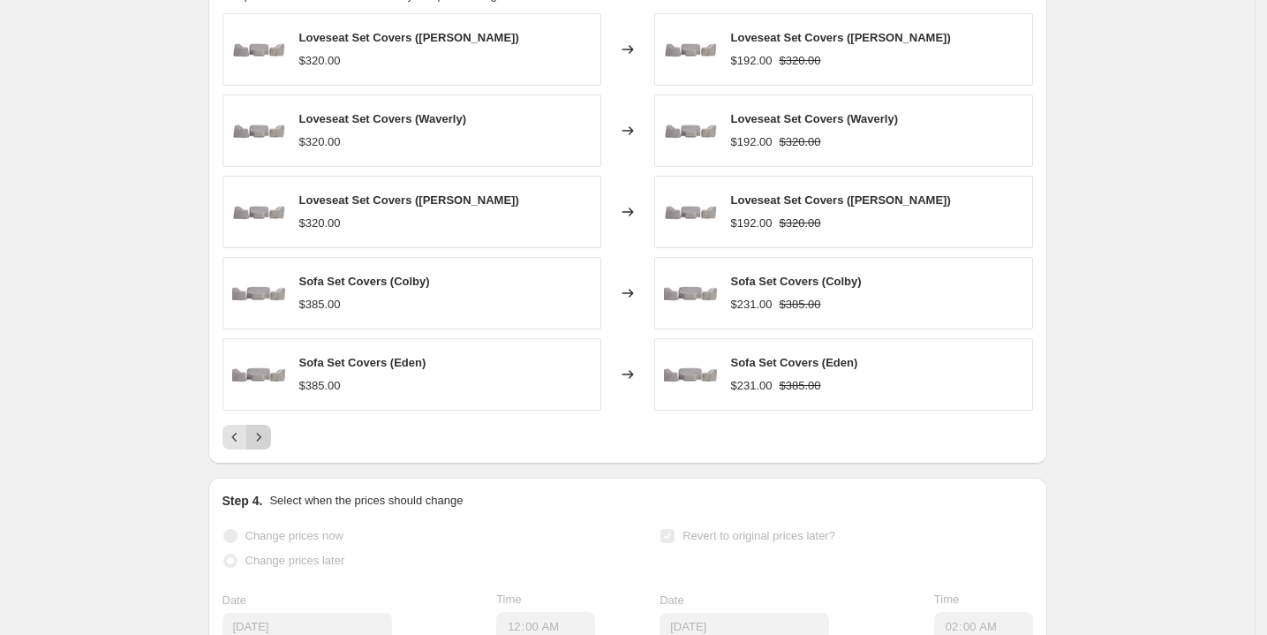
click at [268, 428] on icon "Next" at bounding box center [259, 437] width 18 height 18
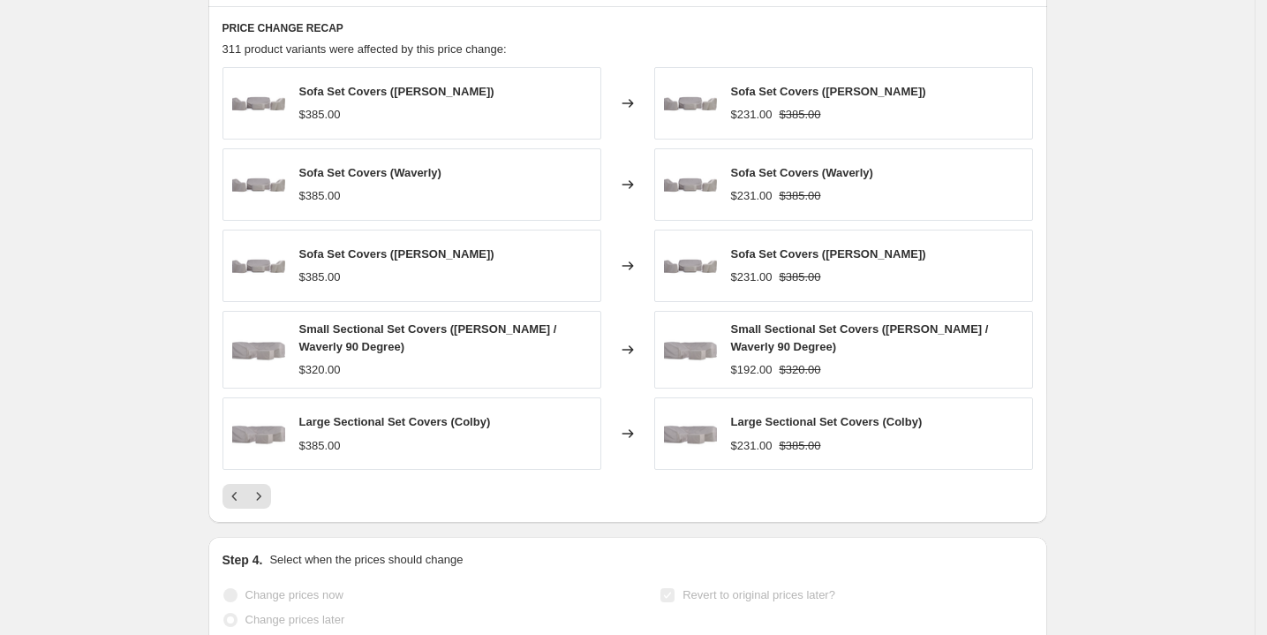
scroll to position [1527, 0]
click at [268, 488] on icon "Next" at bounding box center [259, 497] width 18 height 18
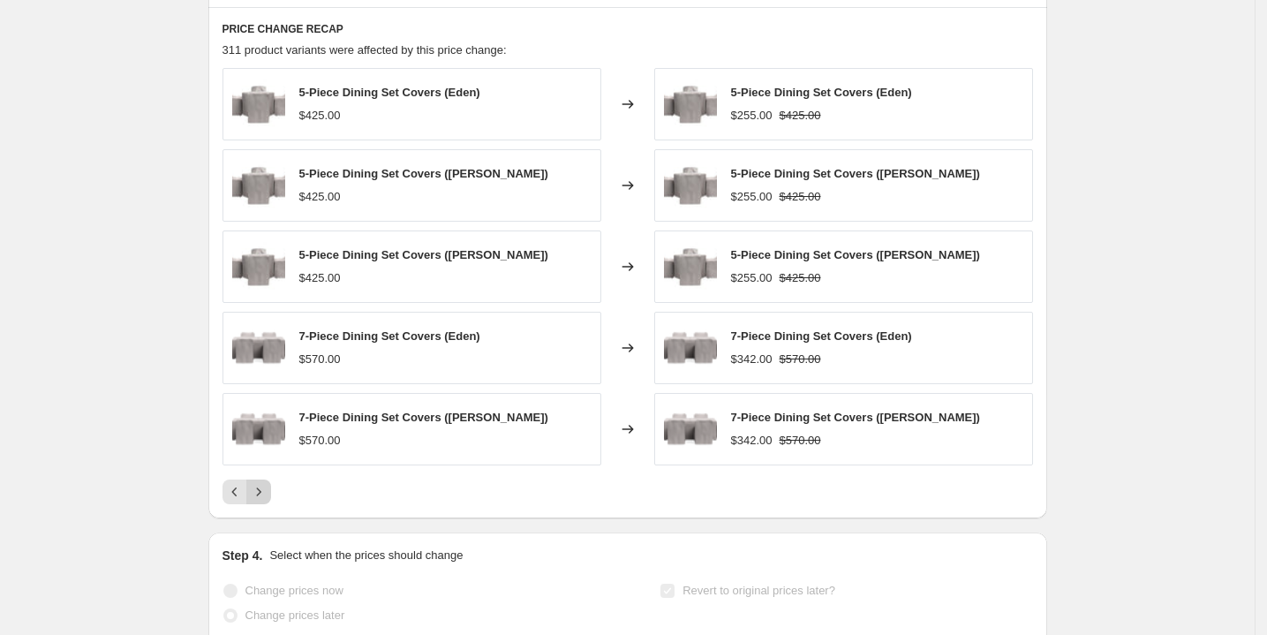
click at [268, 483] on icon "Next" at bounding box center [259, 492] width 18 height 18
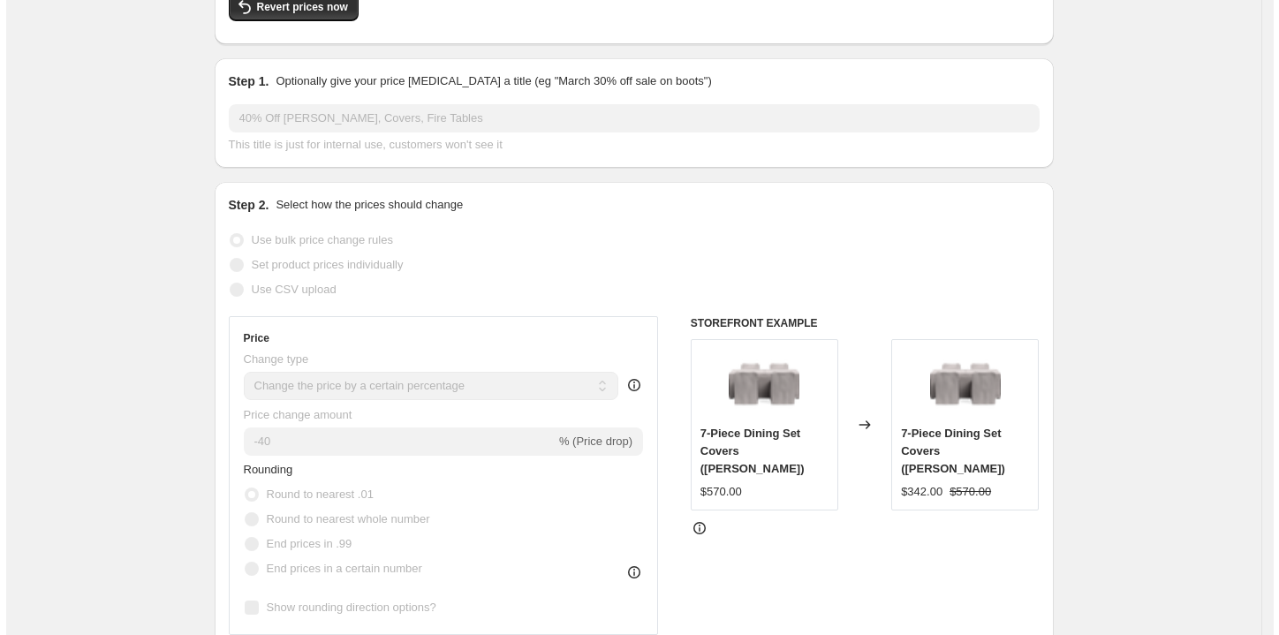
scroll to position [0, 0]
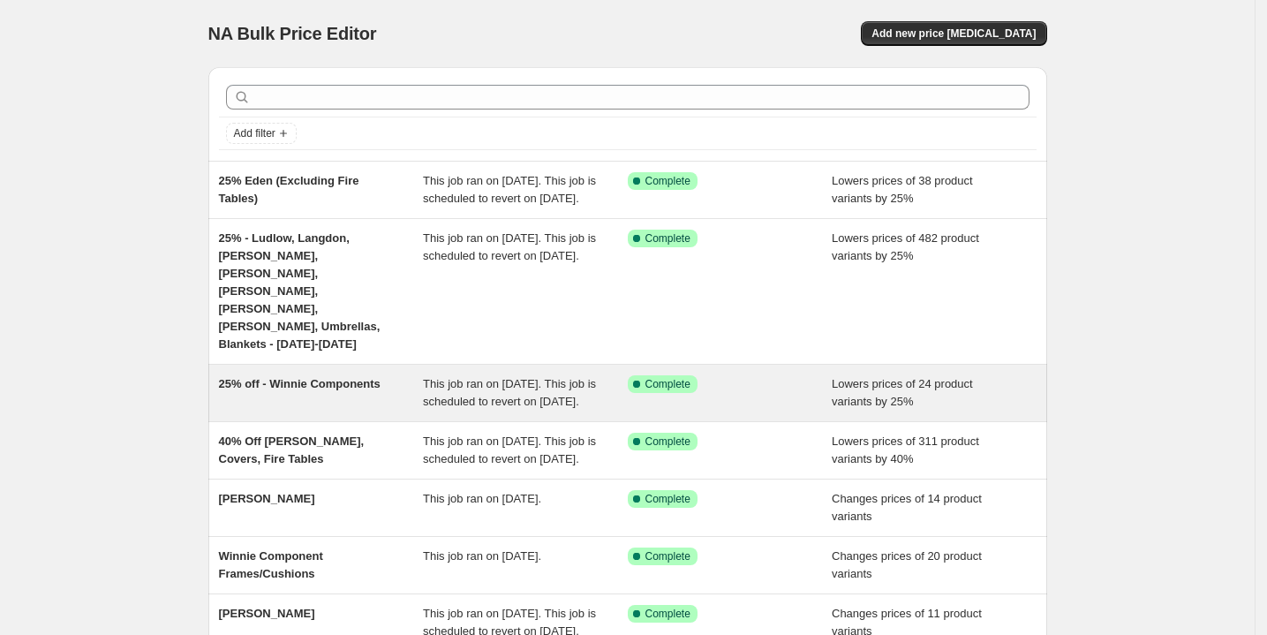
click at [331, 375] on div "25% off - Winnie Components" at bounding box center [321, 392] width 205 height 35
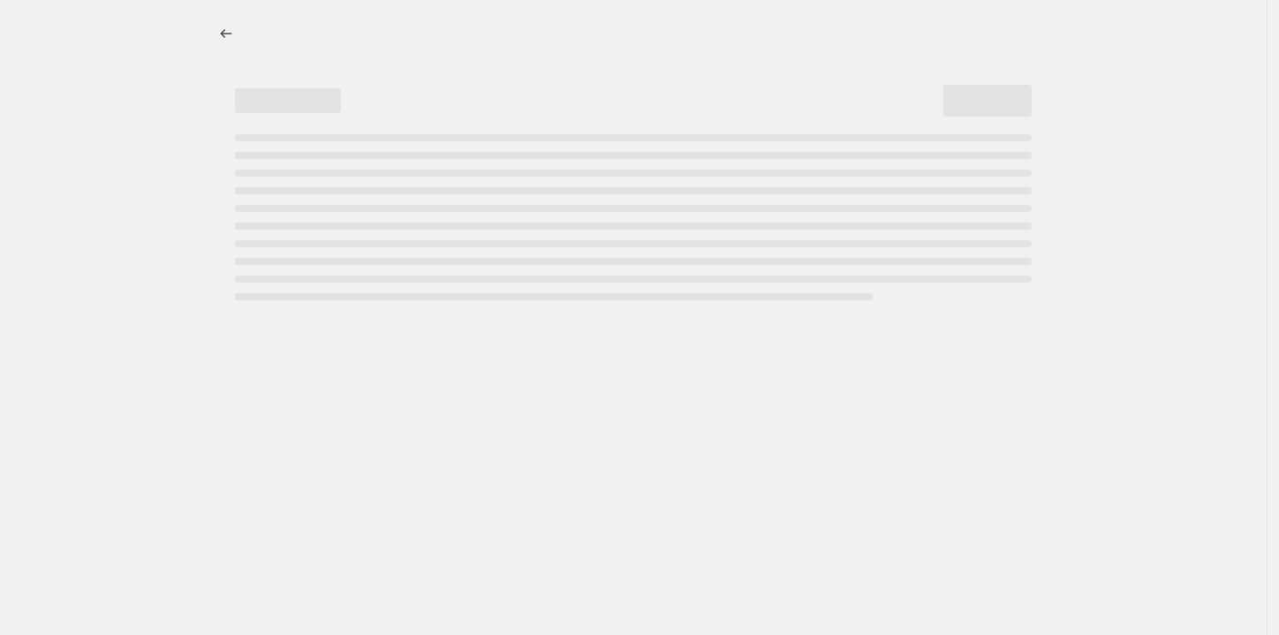
select select "percentage"
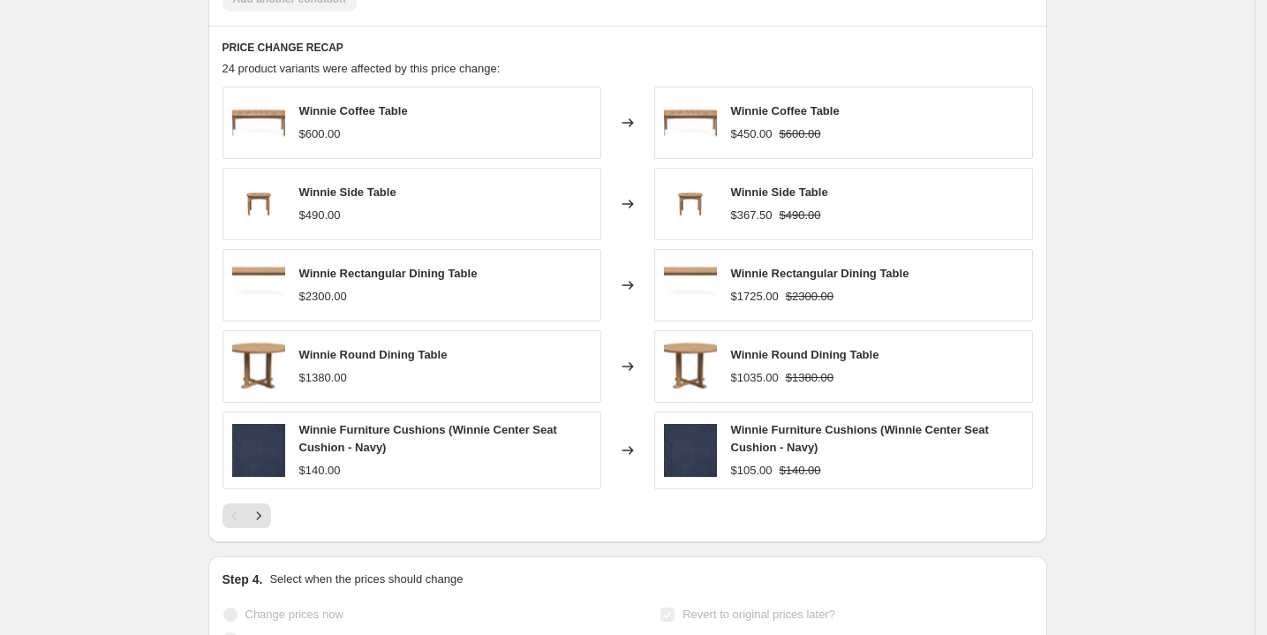
scroll to position [1521, 0]
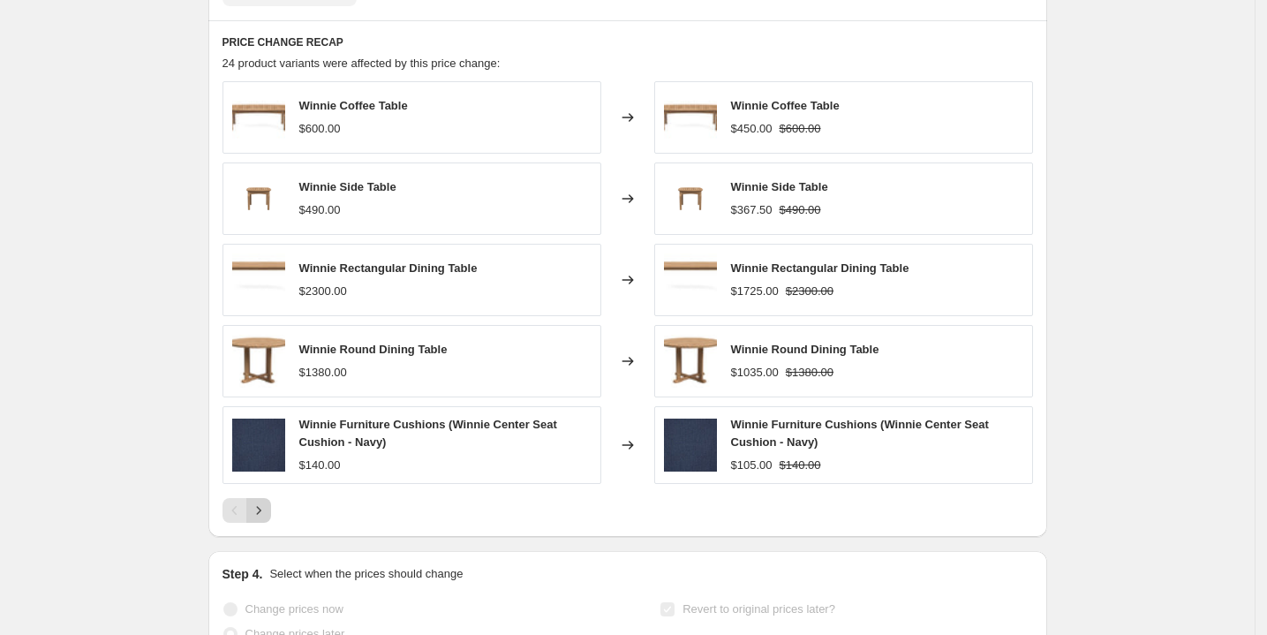
click at [259, 519] on icon "Next" at bounding box center [259, 511] width 18 height 18
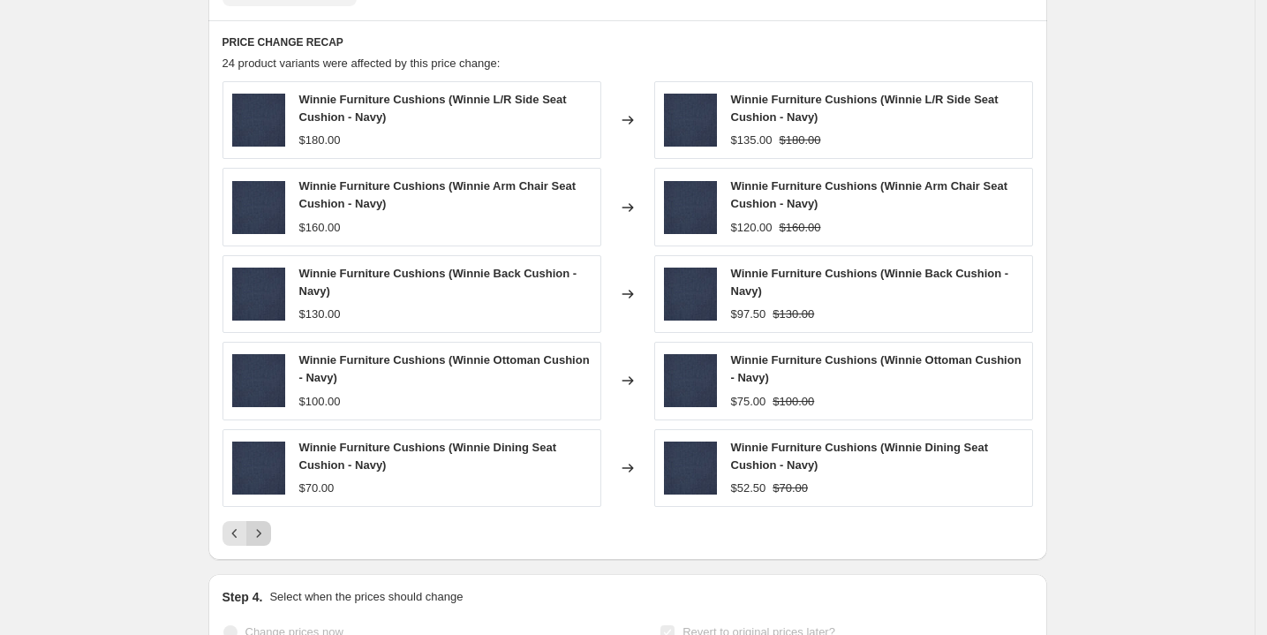
click at [258, 542] on icon "Next" at bounding box center [259, 534] width 18 height 18
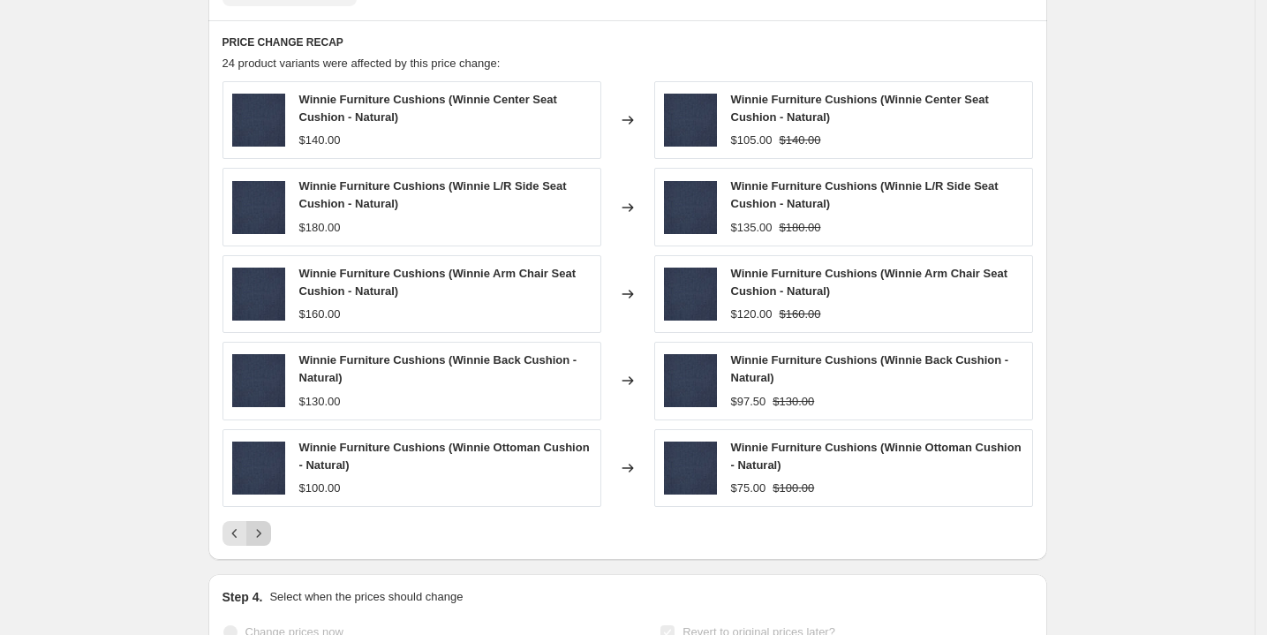
click at [258, 542] on icon "Next" at bounding box center [259, 534] width 18 height 18
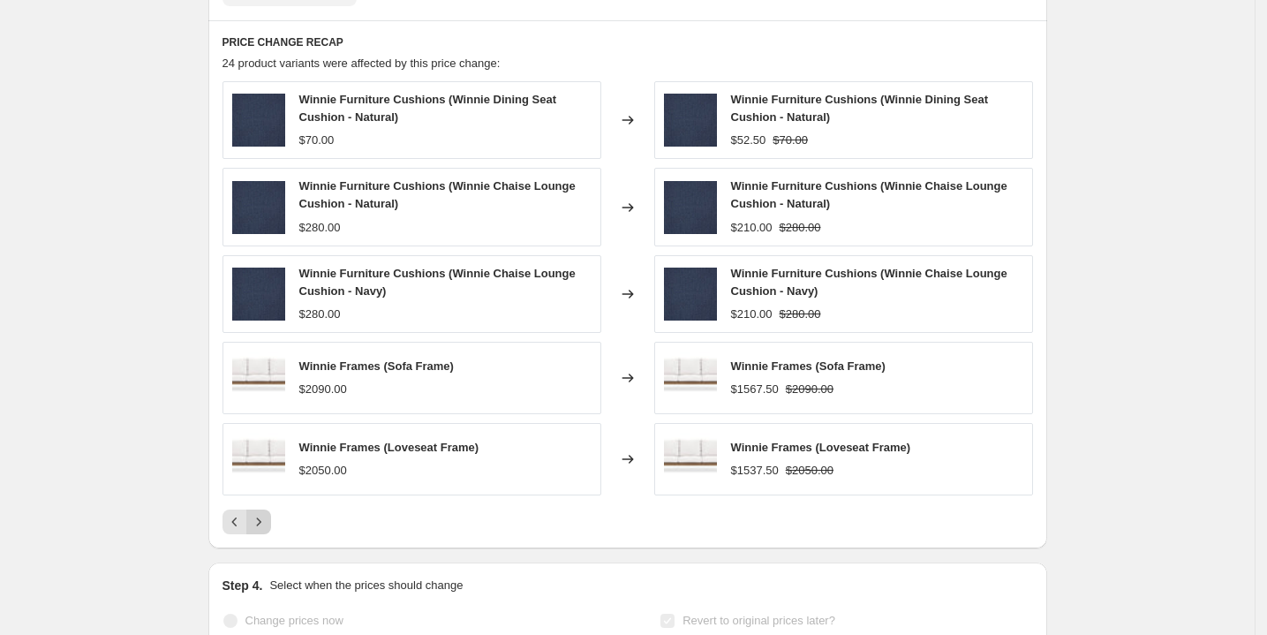
click at [258, 531] on icon "Next" at bounding box center [259, 522] width 18 height 18
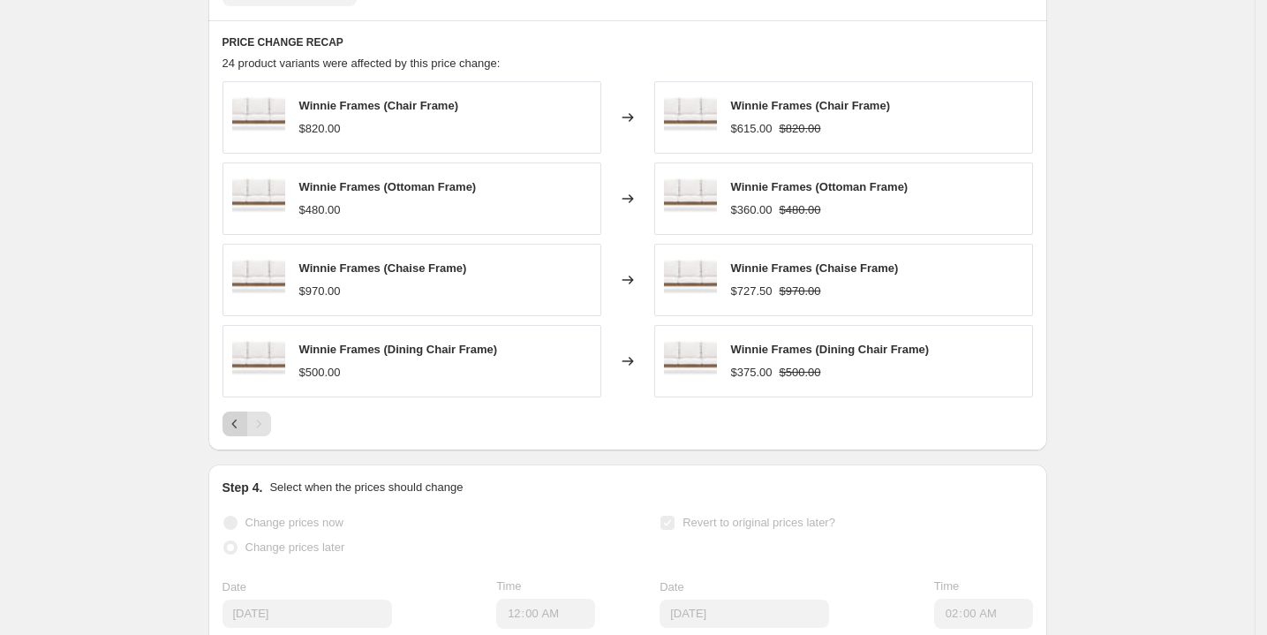
click at [232, 433] on icon "Previous" at bounding box center [235, 424] width 18 height 18
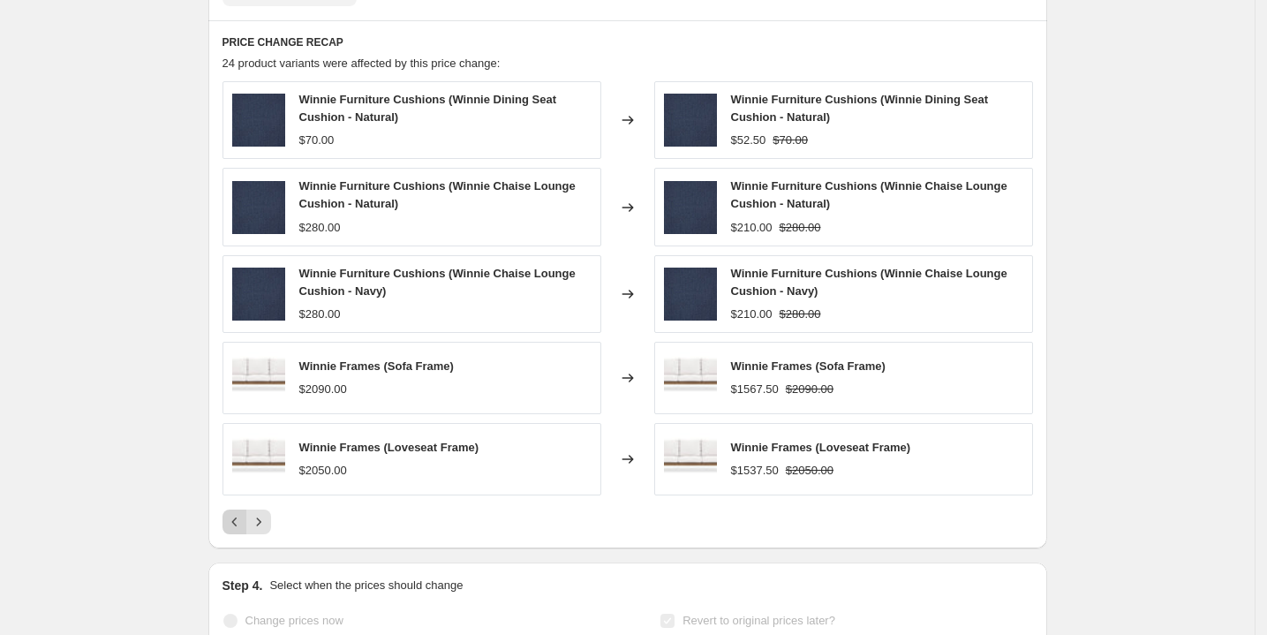
click at [234, 531] on icon "Previous" at bounding box center [235, 522] width 18 height 18
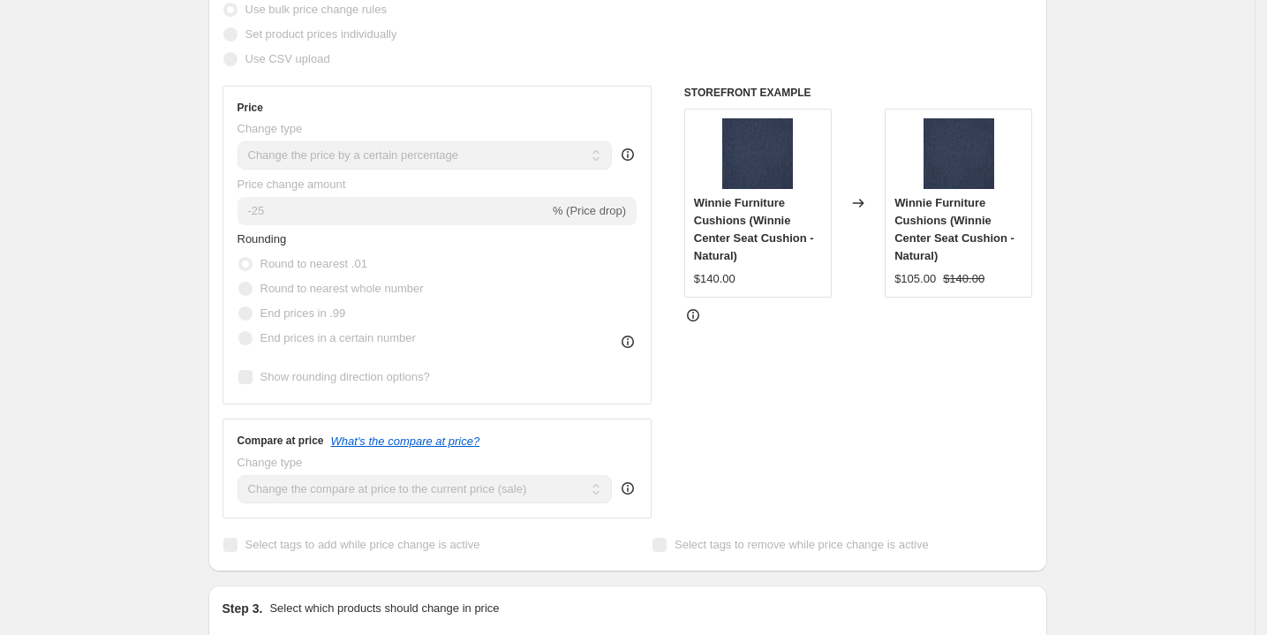
scroll to position [0, 0]
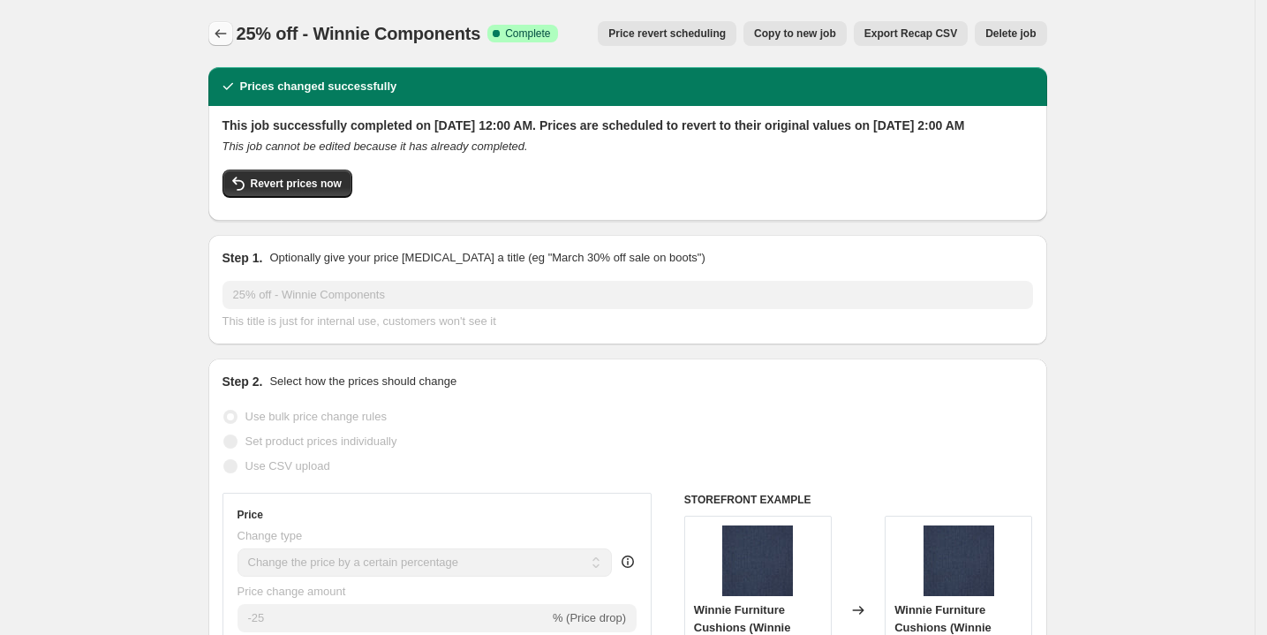
click at [230, 33] on icon "Price change jobs" at bounding box center [221, 34] width 18 height 18
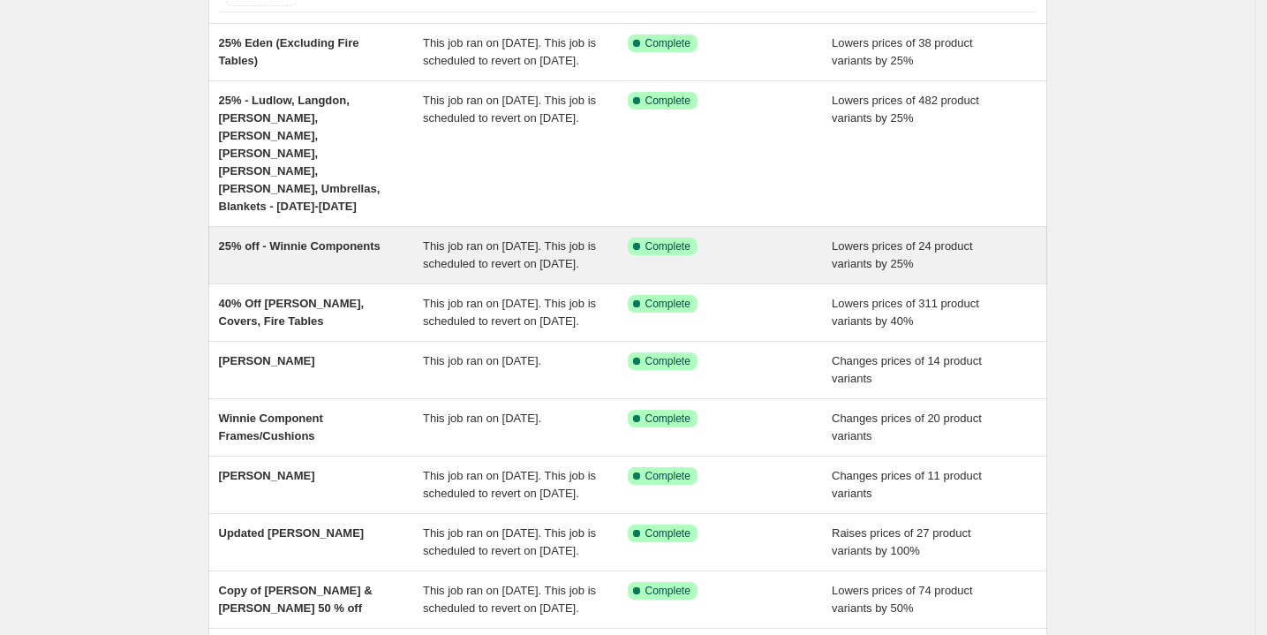
scroll to position [142, 0]
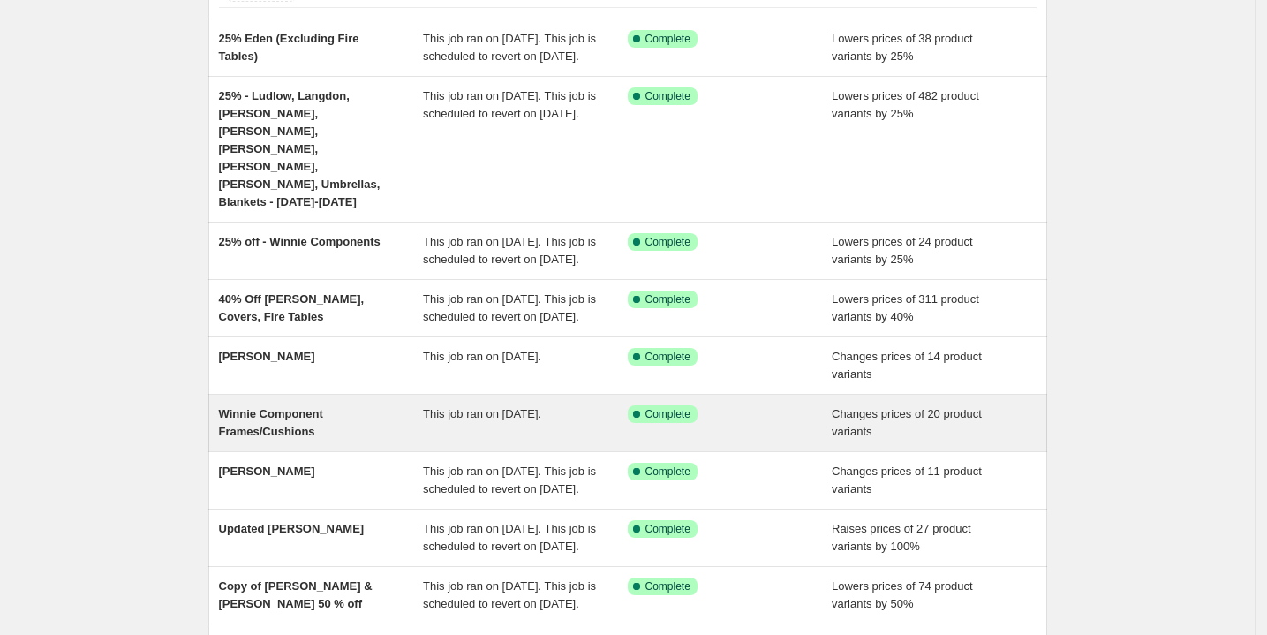
click at [315, 412] on span "Winnie Component Frames/Cushions" at bounding box center [271, 422] width 104 height 31
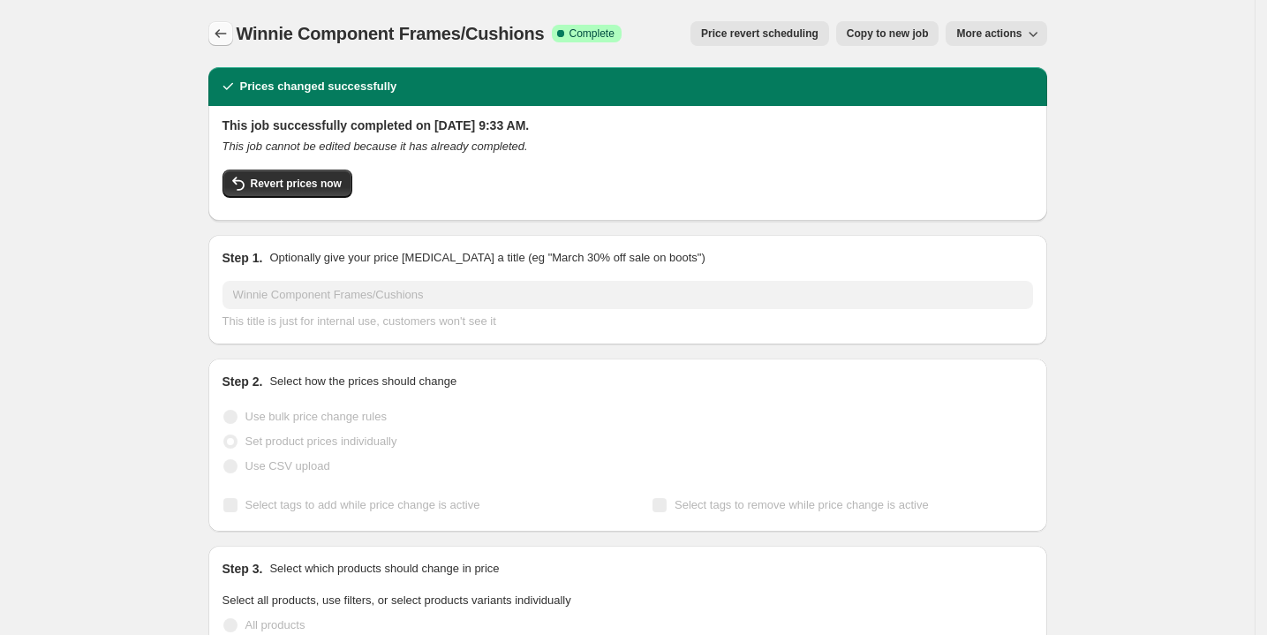
click at [230, 26] on icon "Price change jobs" at bounding box center [221, 34] width 18 height 18
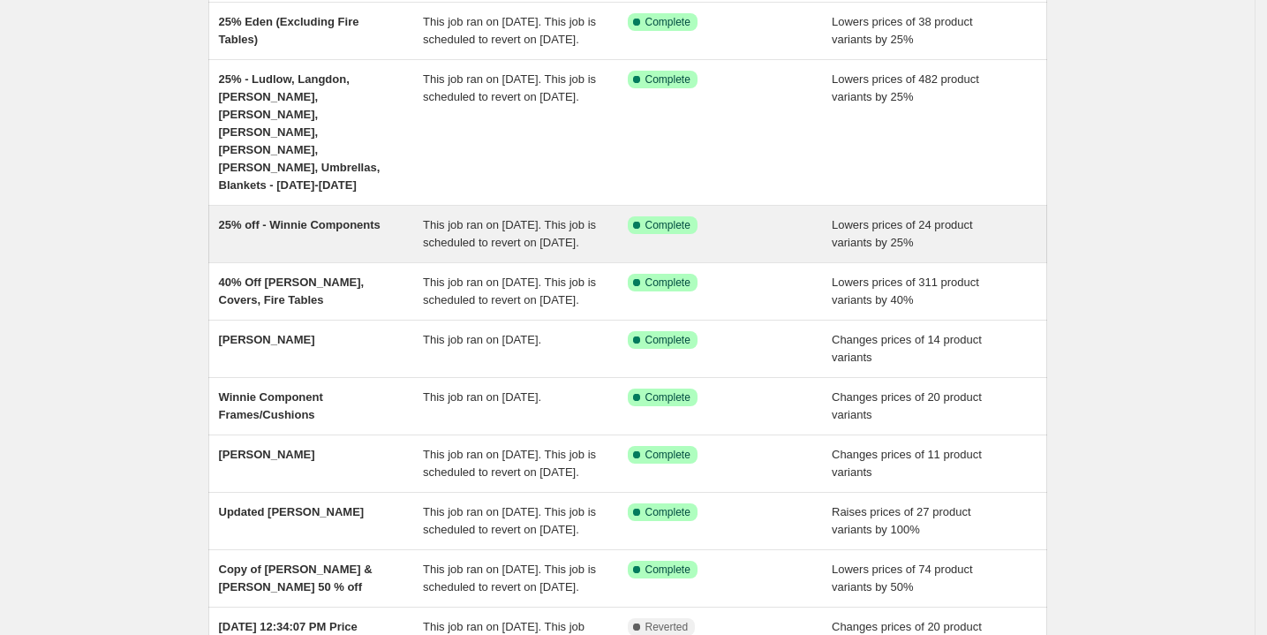
scroll to position [162, 0]
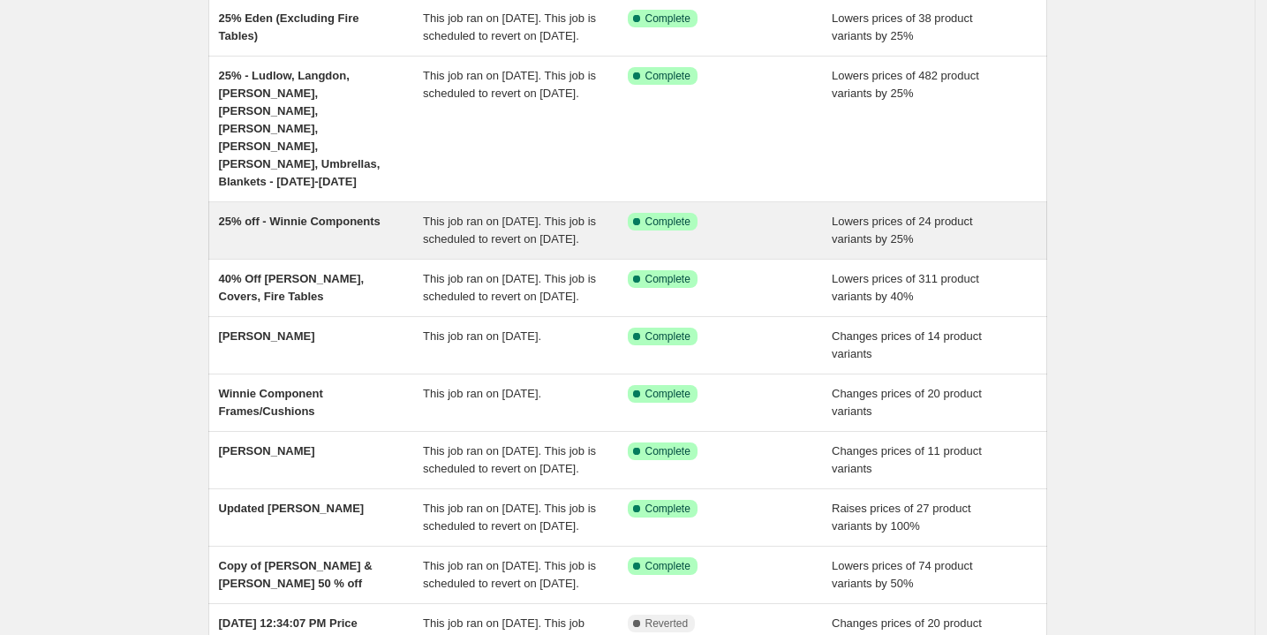
click at [295, 230] on div "25% off - Winnie Components" at bounding box center [321, 230] width 205 height 35
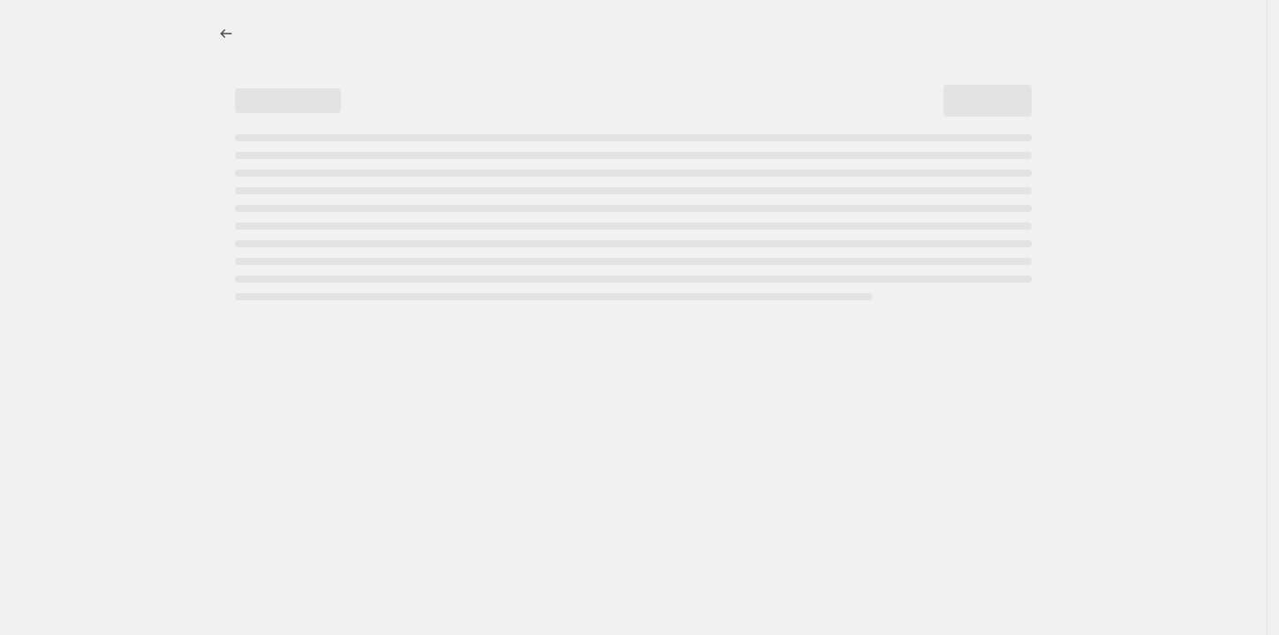
select select "percentage"
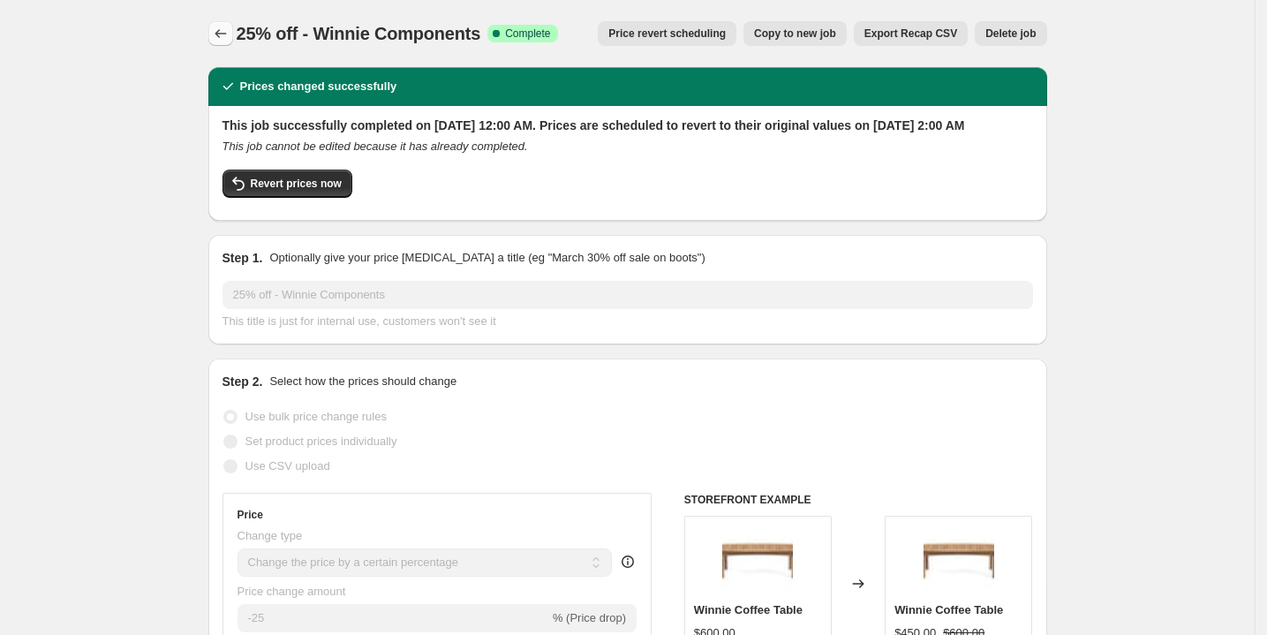
click at [219, 35] on icon "Price change jobs" at bounding box center [221, 34] width 18 height 18
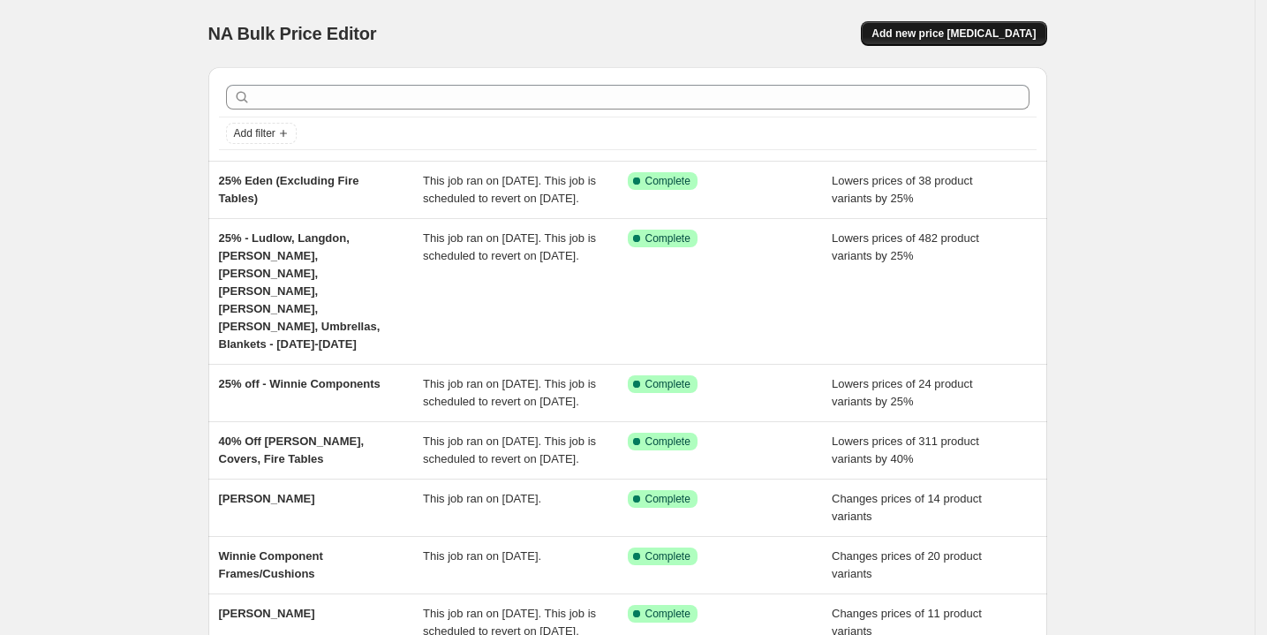
click at [976, 25] on button "Add new price [MEDICAL_DATA]" at bounding box center [953, 33] width 185 height 25
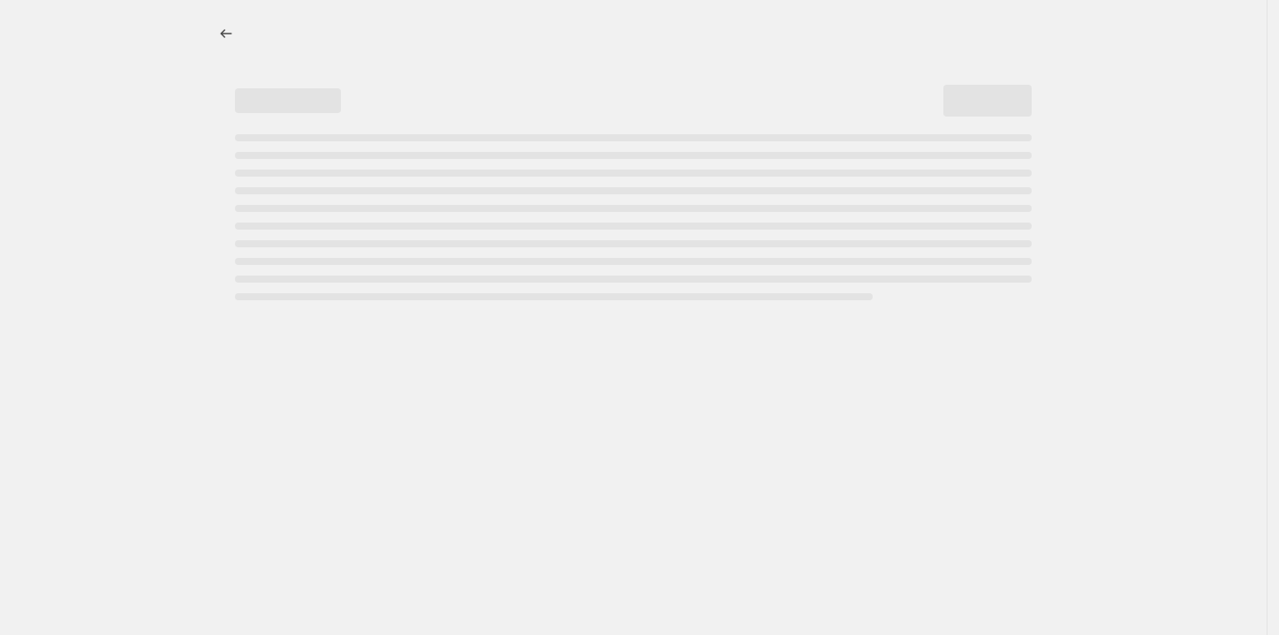
select select "percentage"
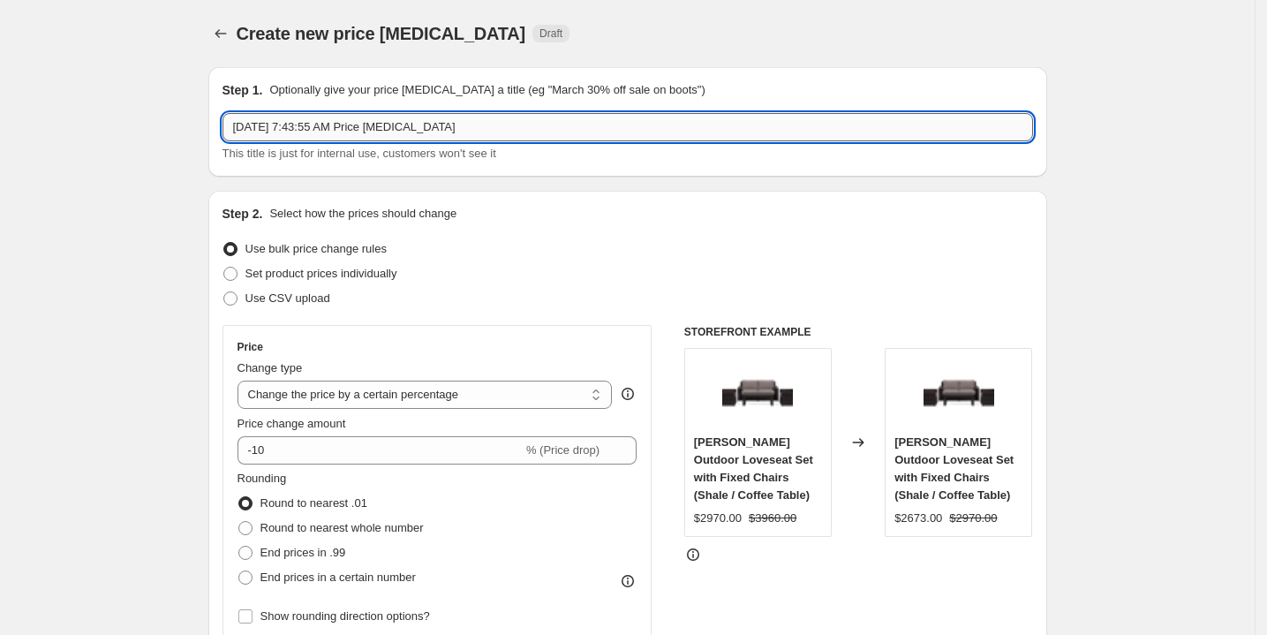
click at [486, 128] on input "[DATE] 7:43:55 AM Price [MEDICAL_DATA]" at bounding box center [628, 127] width 811 height 28
type input "Winnie Dining Chair"
click at [235, 274] on span at bounding box center [230, 274] width 14 height 14
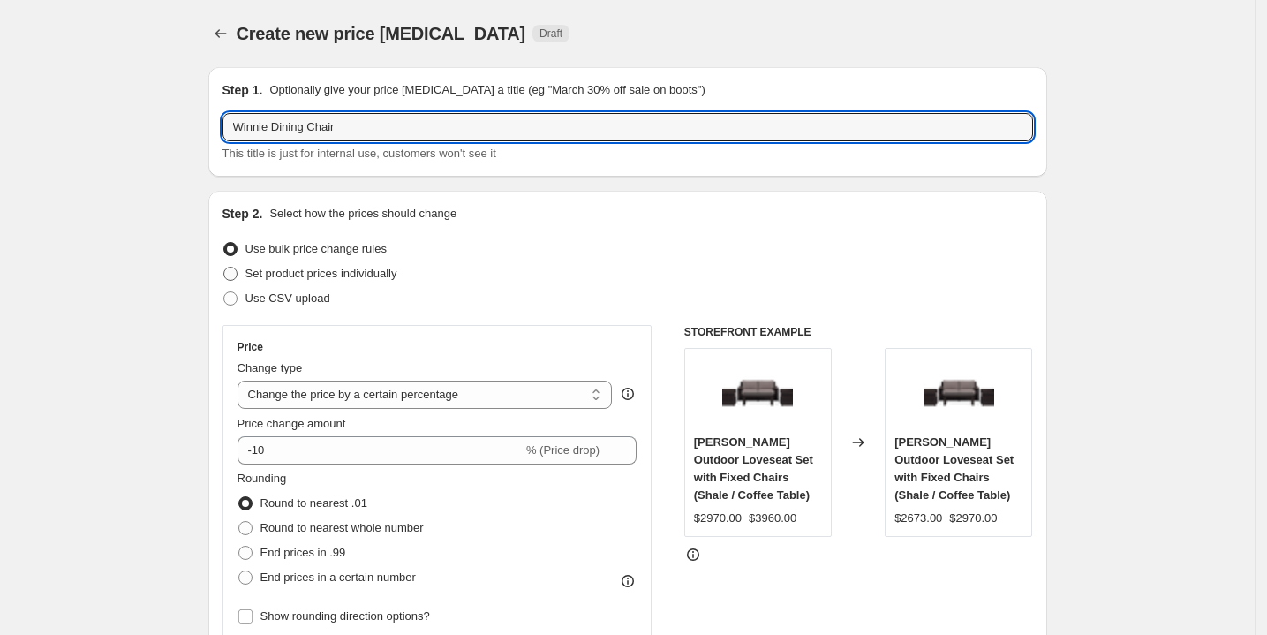
click at [224, 268] on input "Set product prices individually" at bounding box center [223, 267] width 1 height 1
radio input "true"
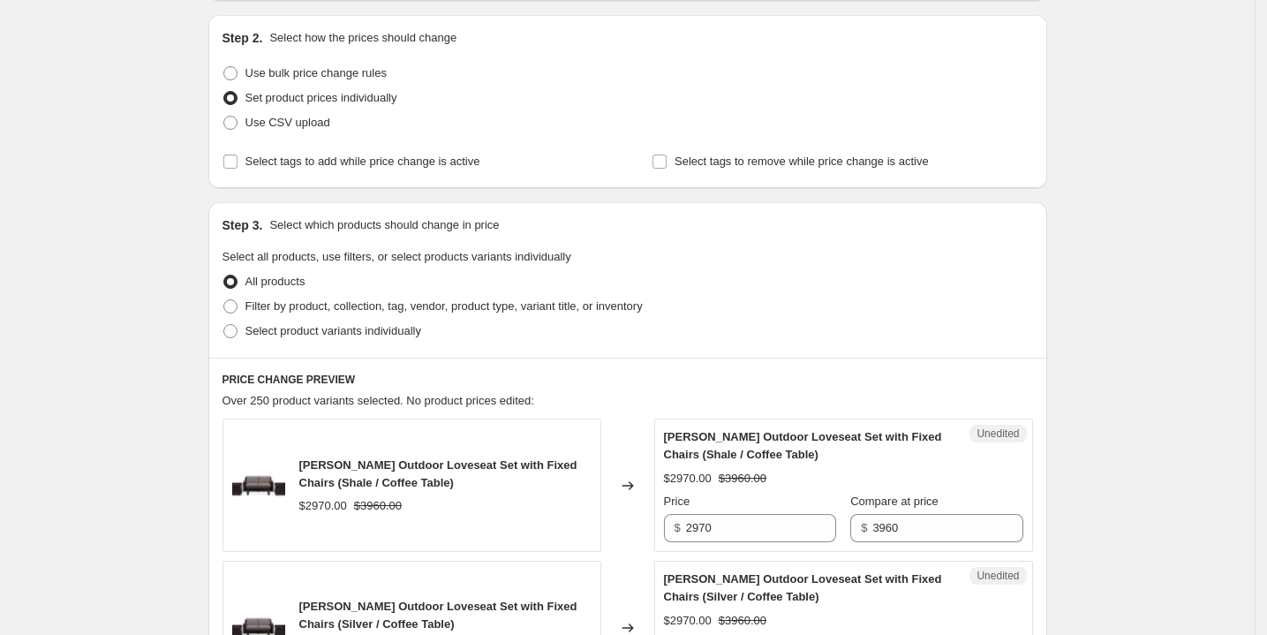
scroll to position [178, 0]
click at [238, 298] on span at bounding box center [230, 305] width 14 height 14
click at [224, 298] on input "Filter by product, collection, tag, vendor, product type, variant title, or inv…" at bounding box center [223, 298] width 1 height 1
radio input "true"
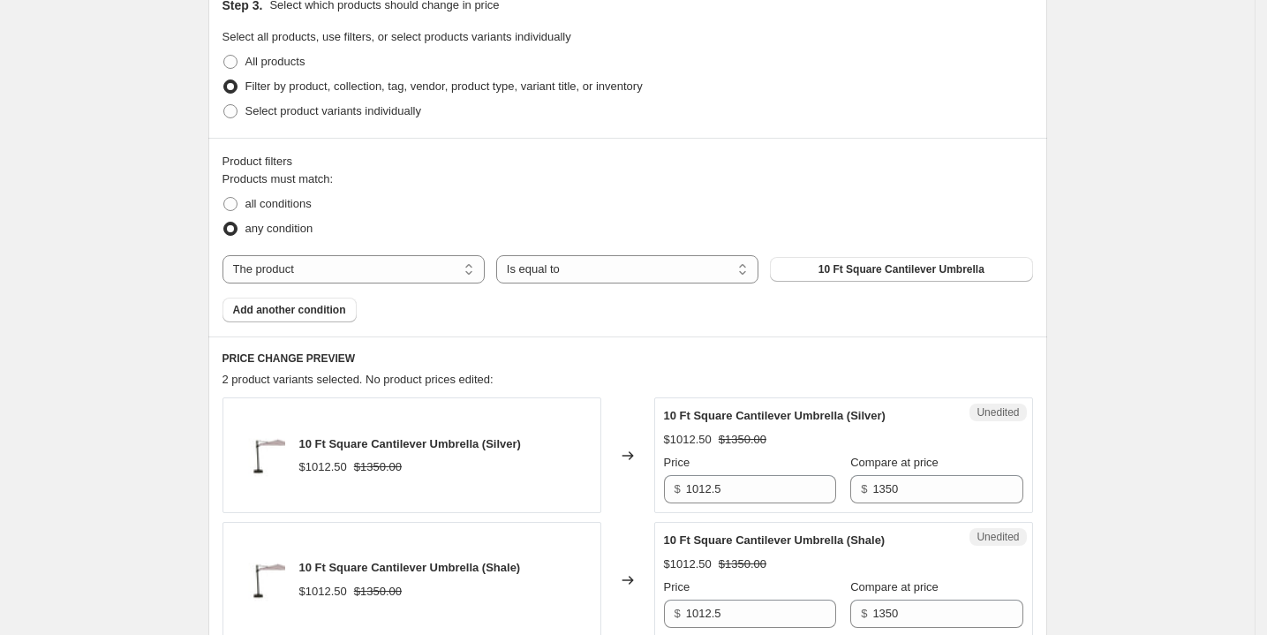
scroll to position [397, 0]
click at [902, 259] on button "10 Ft Square Cantilever Umbrella" at bounding box center [901, 268] width 262 height 25
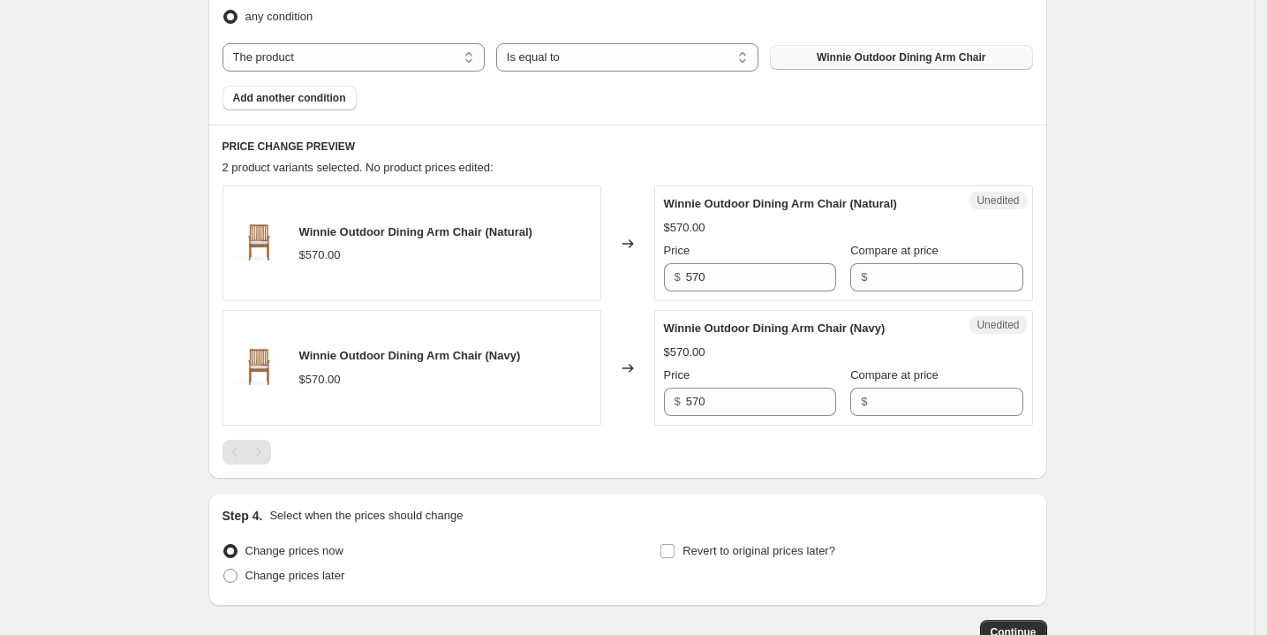
scroll to position [607, 0]
click at [880, 281] on input "Compare at price" at bounding box center [948, 278] width 150 height 28
type input "570"
click at [892, 393] on input "Compare at price" at bounding box center [948, 403] width 150 height 28
type input "570"
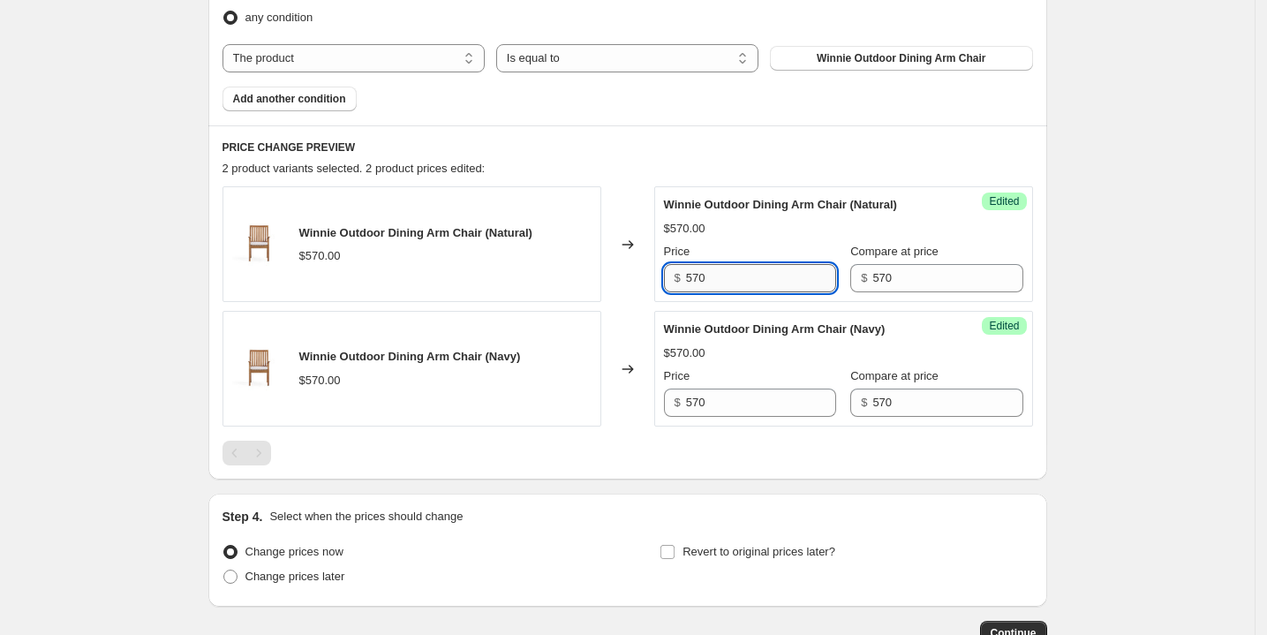
click at [735, 276] on input "570" at bounding box center [761, 278] width 150 height 28
type input "427.50"
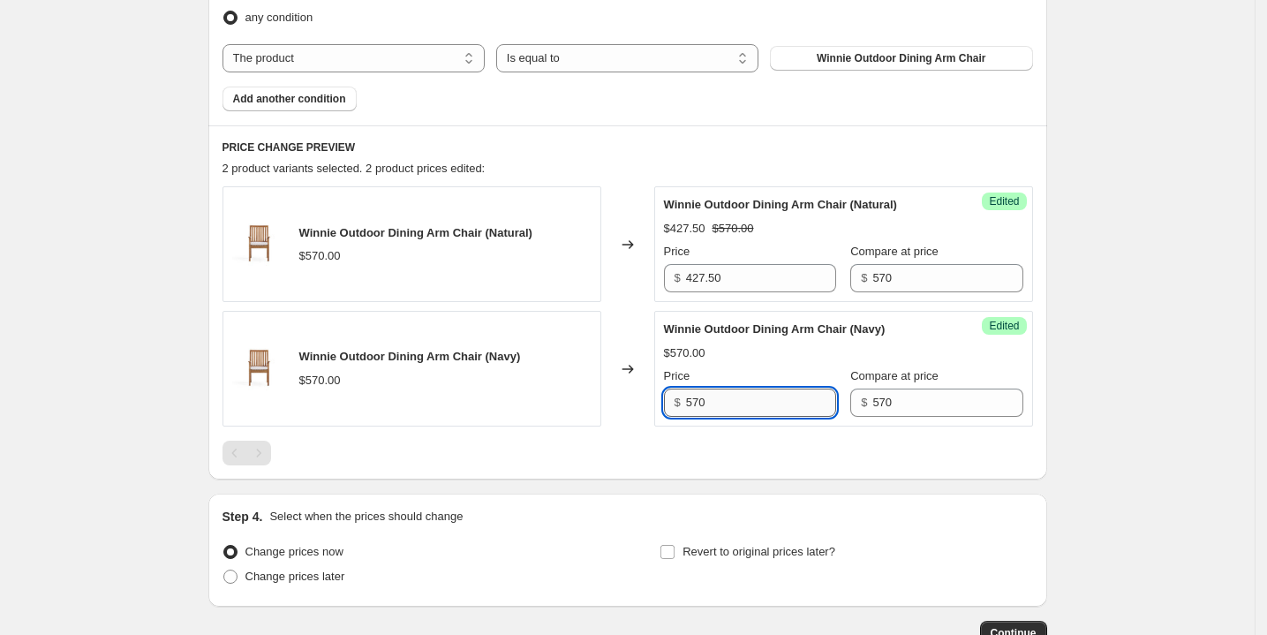
click at [731, 408] on input "570" at bounding box center [761, 403] width 150 height 28
type input "427.50"
click at [1132, 344] on div "Create new price [MEDICAL_DATA]. This page is ready Create new price [MEDICAL_D…" at bounding box center [627, 73] width 1255 height 1360
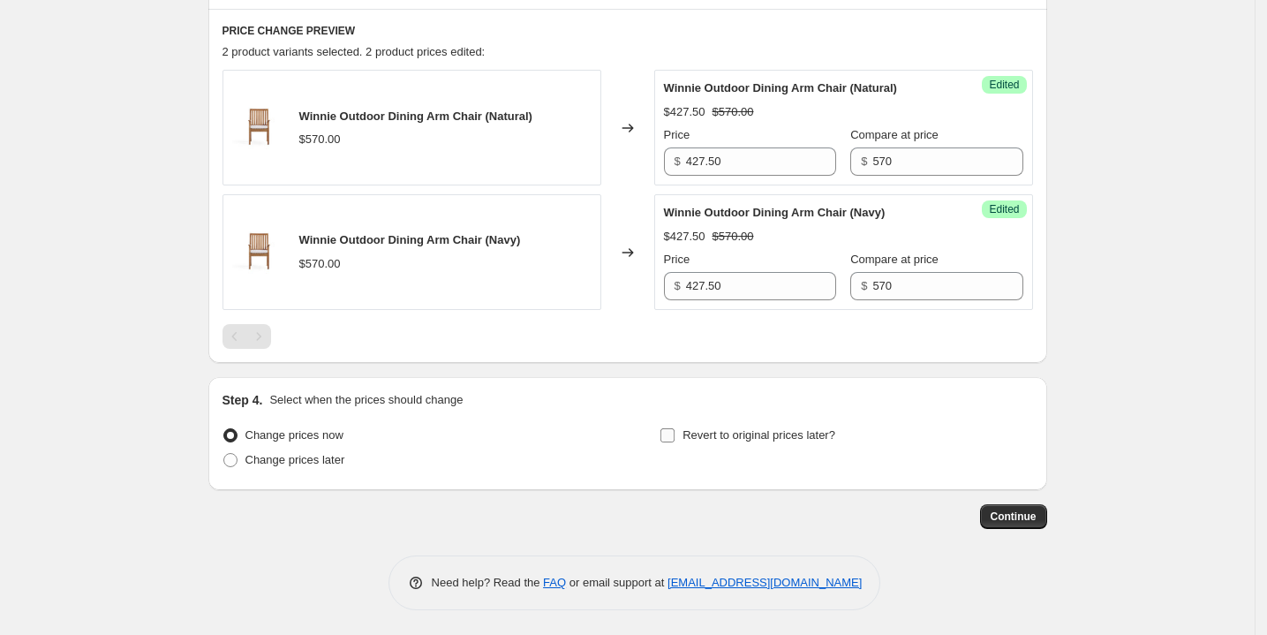
click at [675, 434] on input "Revert to original prices later?" at bounding box center [668, 435] width 14 height 14
checkbox input "true"
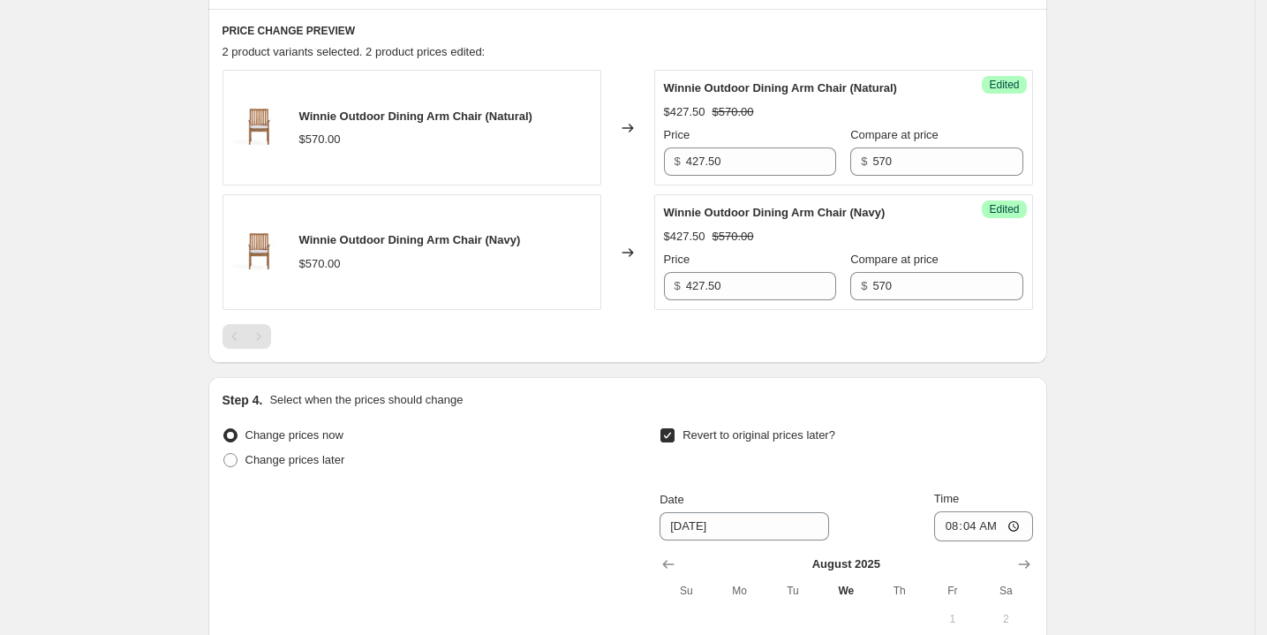
scroll to position [1054, 0]
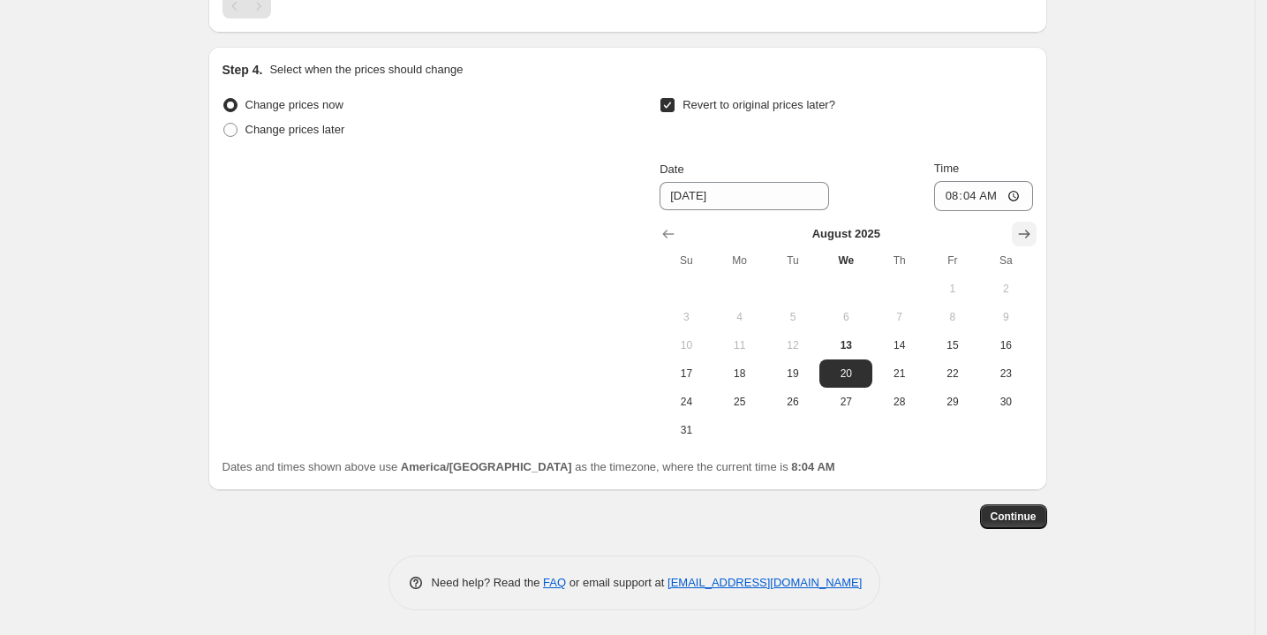
click at [1023, 230] on icon "Show next month, September 2025" at bounding box center [1025, 234] width 18 height 18
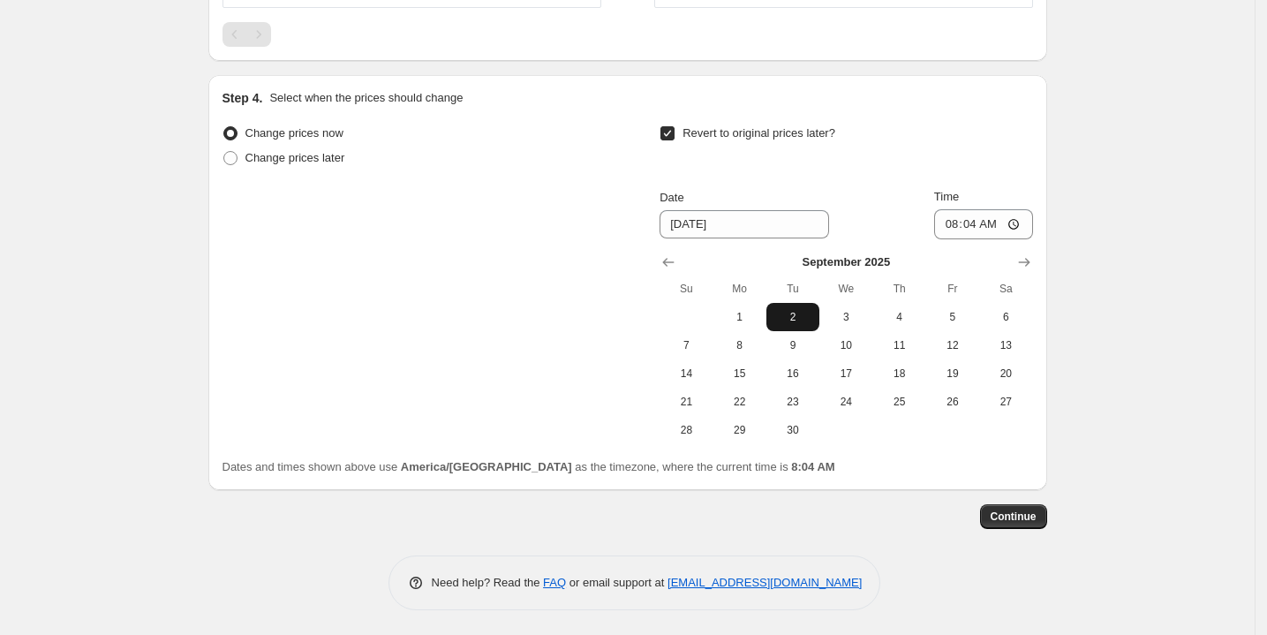
click at [812, 315] on span "2" at bounding box center [793, 317] width 39 height 14
type input "[DATE]"
click at [1017, 221] on input "08:04" at bounding box center [983, 224] width 99 height 30
type input "02:00"
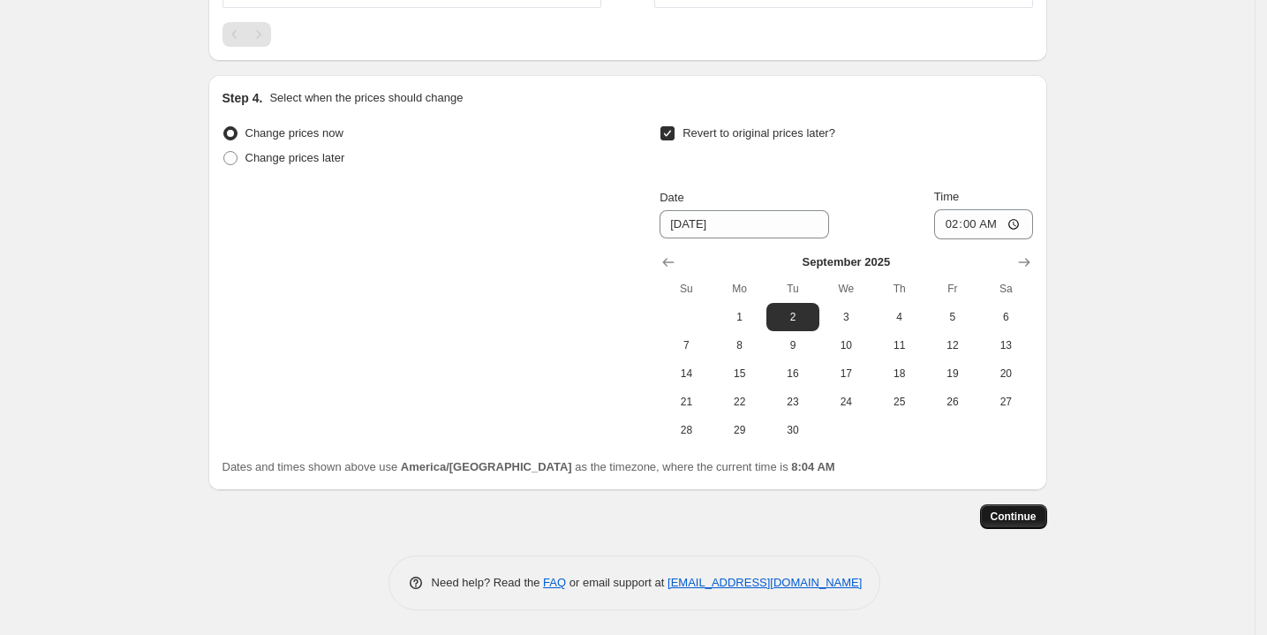
click at [1022, 514] on span "Continue" at bounding box center [1014, 517] width 46 height 14
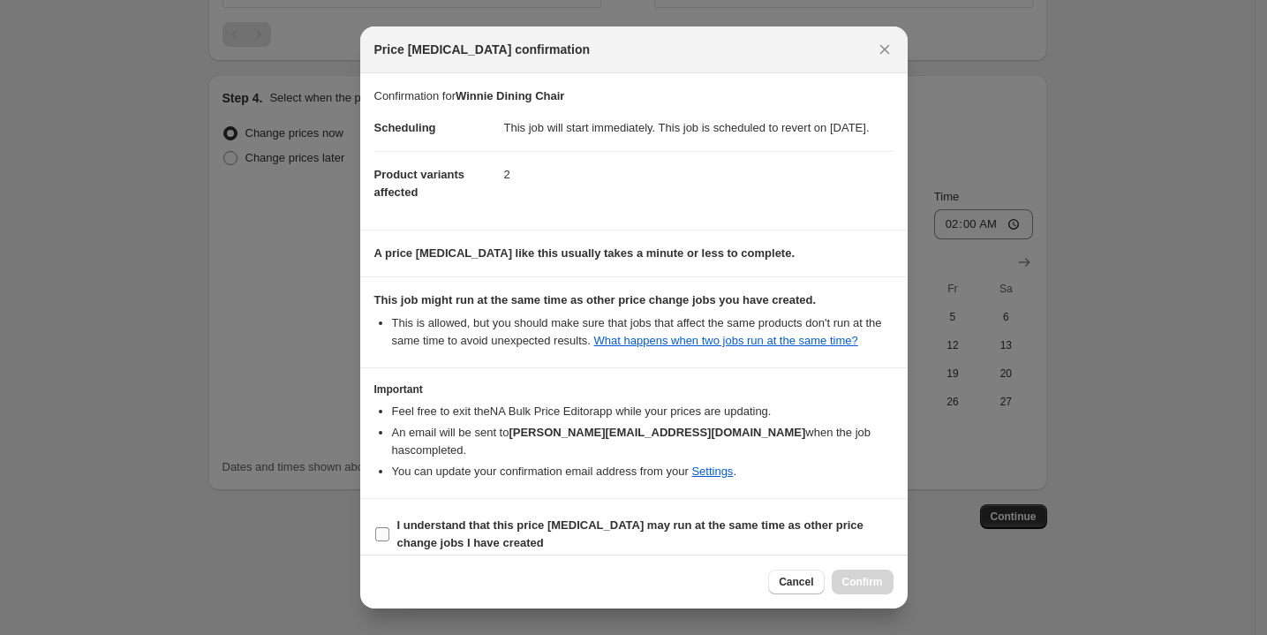
click at [385, 522] on label "I understand that this price [MEDICAL_DATA] may run at the same time as other p…" at bounding box center [633, 534] width 519 height 42
click at [385, 527] on input "I understand that this price [MEDICAL_DATA] may run at the same time as other p…" at bounding box center [382, 534] width 14 height 14
checkbox input "true"
click at [858, 571] on button "Confirm" at bounding box center [863, 582] width 62 height 25
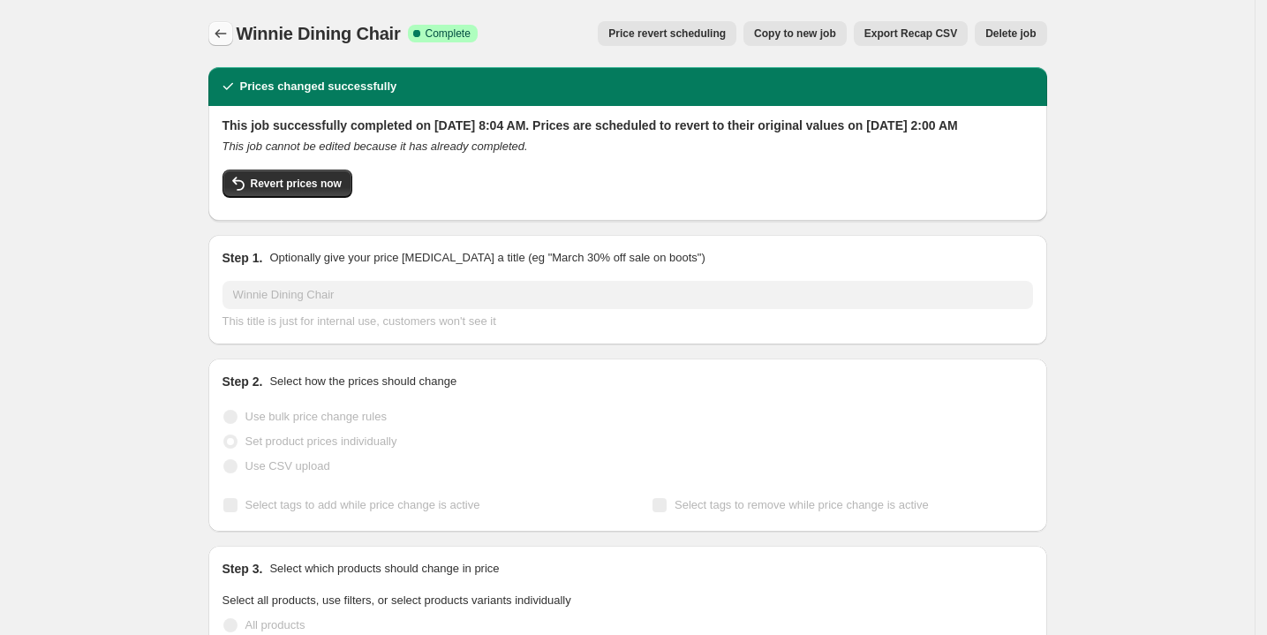
click at [230, 31] on icon "Price change jobs" at bounding box center [221, 34] width 18 height 18
